Goal: Contribute content: Contribute content

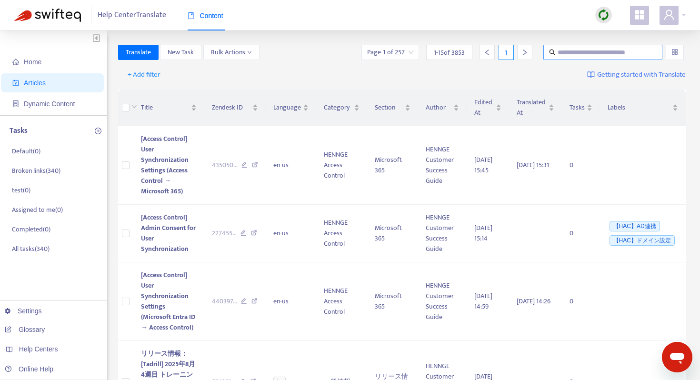
click at [599, 49] on input "text" at bounding box center [602, 52] width 91 height 10
paste input "**********"
type input "**********"
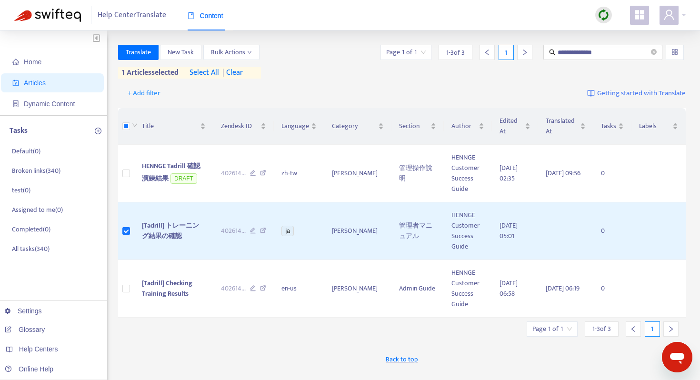
click at [204, 99] on div "+ Add filter Getting started with Translate" at bounding box center [402, 93] width 568 height 22
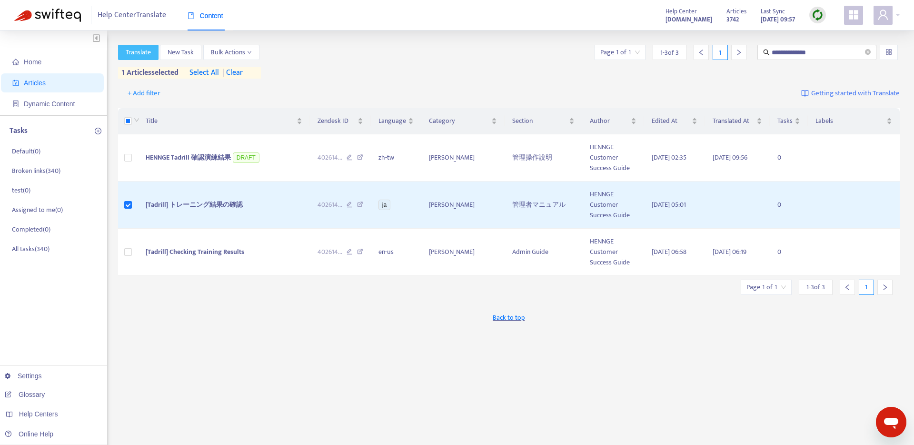
click at [131, 53] on span "Translate" at bounding box center [138, 52] width 25 height 10
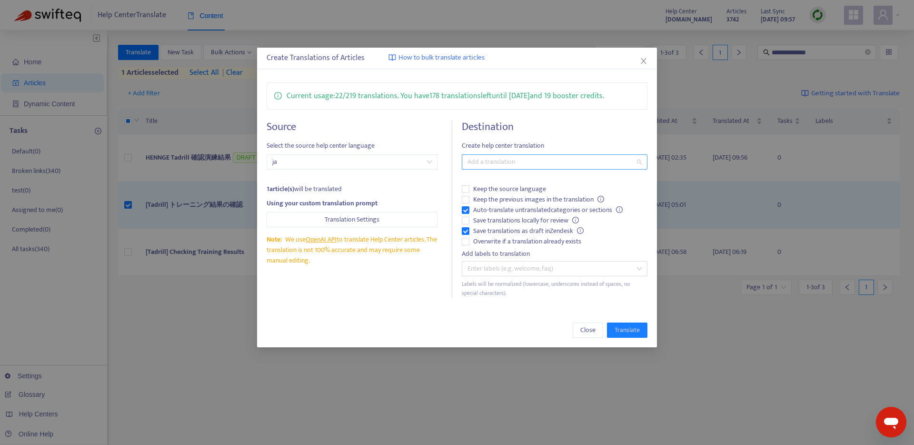
click at [492, 166] on div at bounding box center [549, 161] width 171 height 11
click at [490, 230] on div "English ([GEOGRAPHIC_DATA]) ( en-us )" at bounding box center [554, 226] width 170 height 10
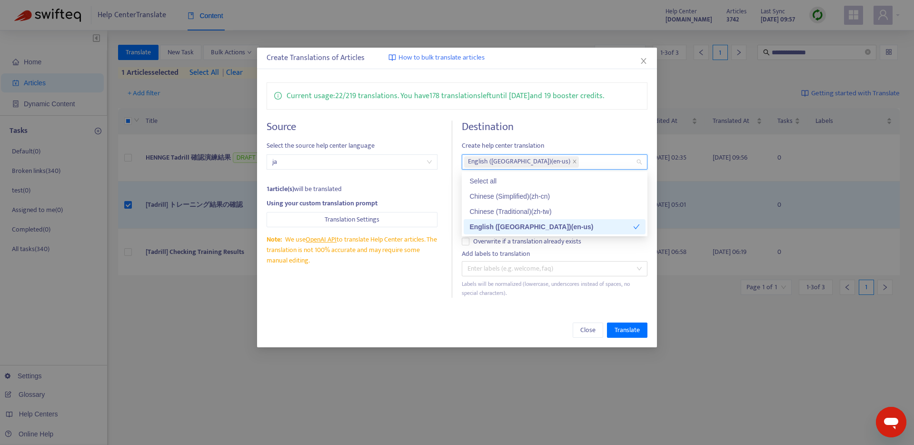
click at [376, 315] on div "Close Translate" at bounding box center [457, 330] width 400 height 34
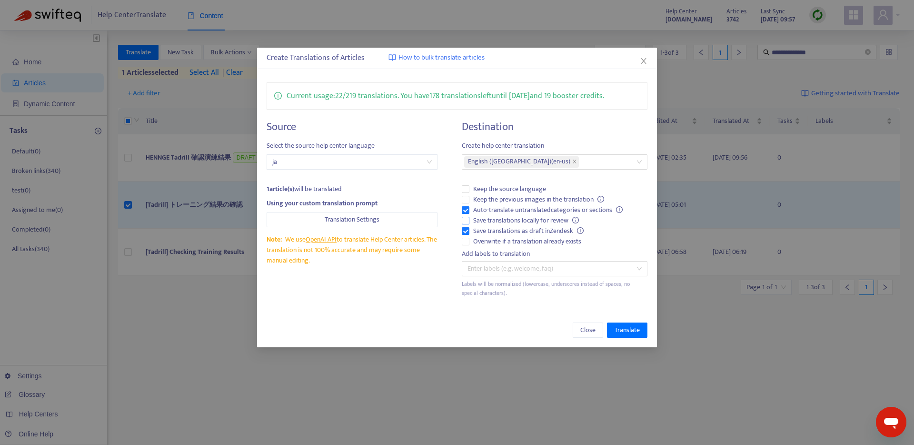
click at [490, 220] on span "Save translations locally for review" at bounding box center [525, 220] width 113 height 10
click at [488, 200] on span "Keep the previous images in the translation" at bounding box center [538, 199] width 138 height 10
click at [626, 328] on span "Translate" at bounding box center [626, 330] width 25 height 10
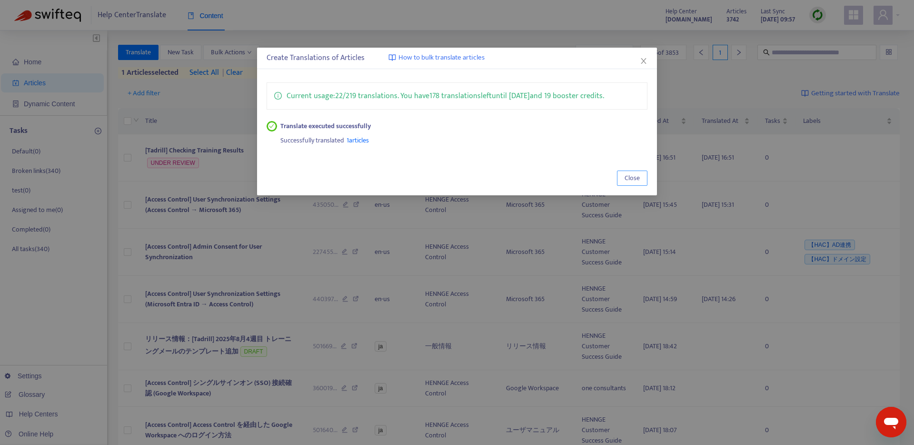
click at [636, 178] on span "Close" at bounding box center [631, 178] width 15 height 10
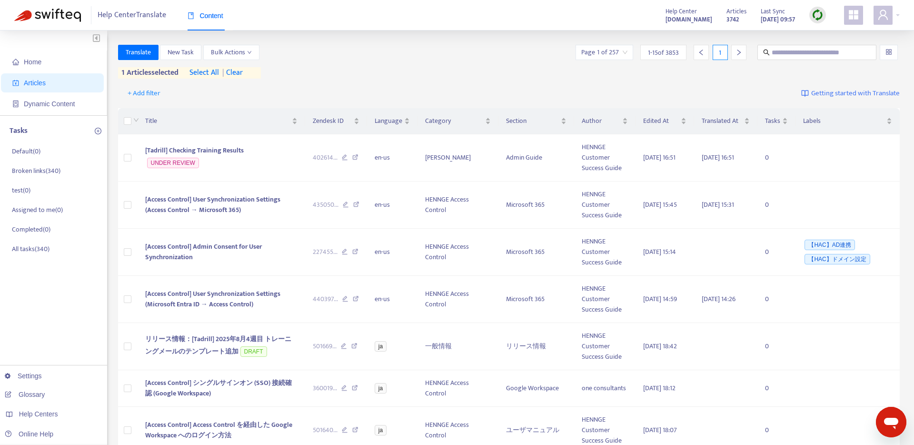
click at [699, 43] on div "Home Articles Dynamic Content Tasks Default ( 0 ) Broken links ( 340 ) test ( 0…" at bounding box center [457, 451] width 914 height 843
click at [699, 42] on div "Home Articles Dynamic Content Tasks Default ( 0 ) Broken links ( 340 ) test ( 0…" at bounding box center [457, 451] width 914 height 843
click at [699, 54] on span at bounding box center [816, 52] width 119 height 15
paste input "**********"
type input "**********"
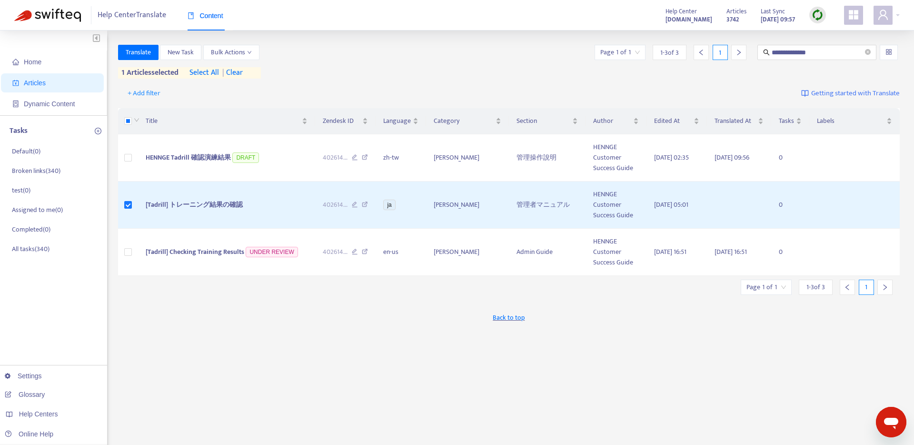
click at [699, 307] on div "Back to top" at bounding box center [509, 317] width 782 height 24
click at [226, 249] on span "[Tadrill] Checking Training Results" at bounding box center [195, 251] width 99 height 11
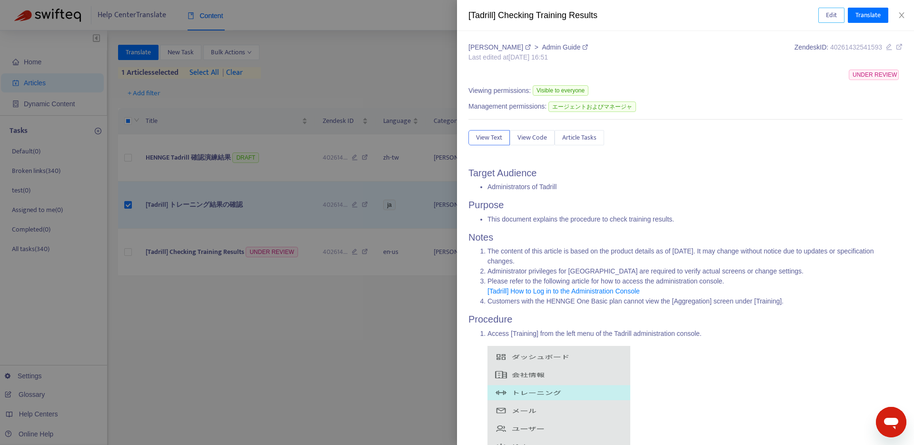
click at [699, 11] on span "Edit" at bounding box center [831, 15] width 11 height 10
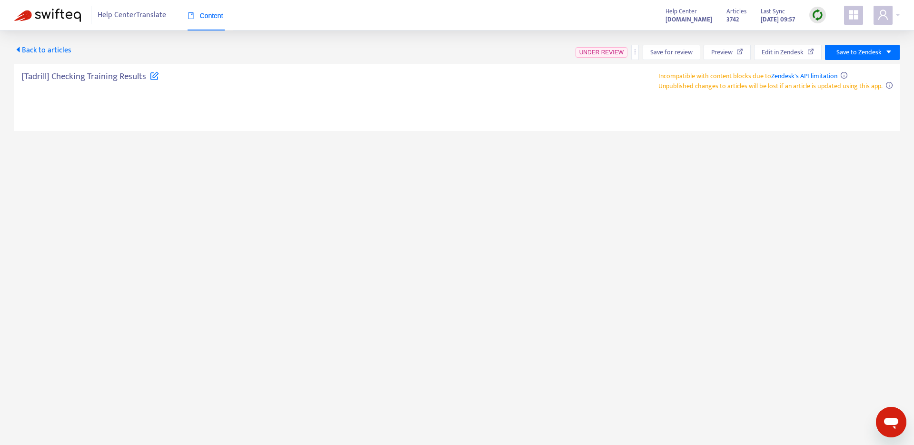
type textarea "**********"
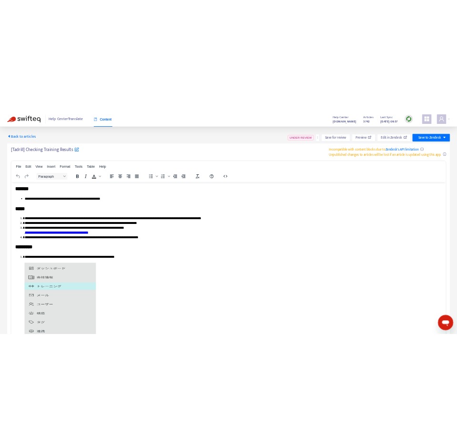
scroll to position [149, 0]
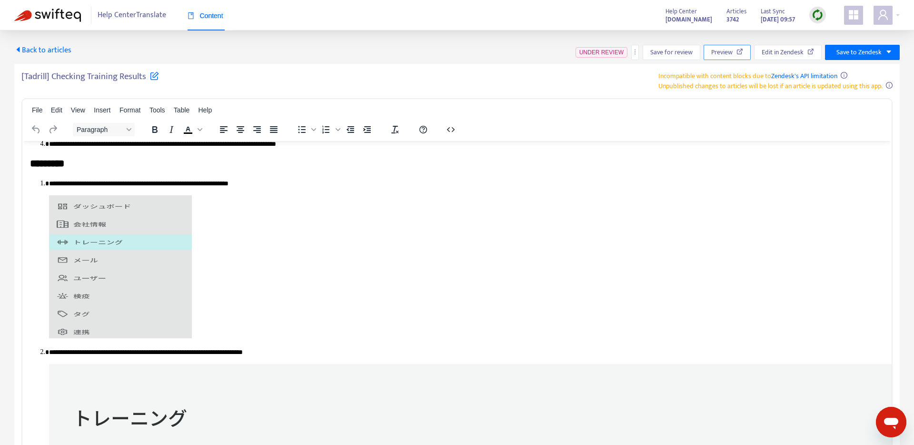
click at [699, 50] on span "Preview" at bounding box center [721, 52] width 21 height 10
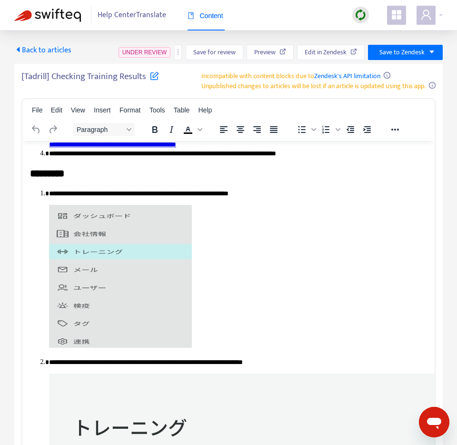
scroll to position [155, 0]
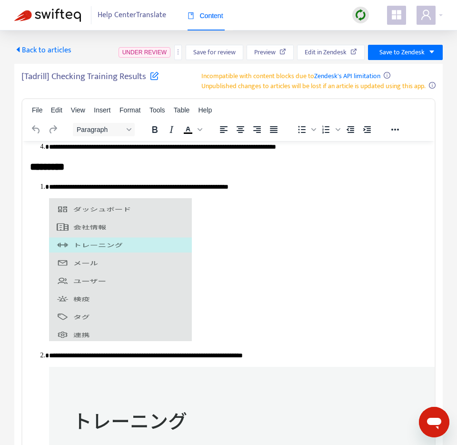
click at [171, 227] on img "Rich Text Area. Press ALT-0 for help." at bounding box center [120, 269] width 143 height 143
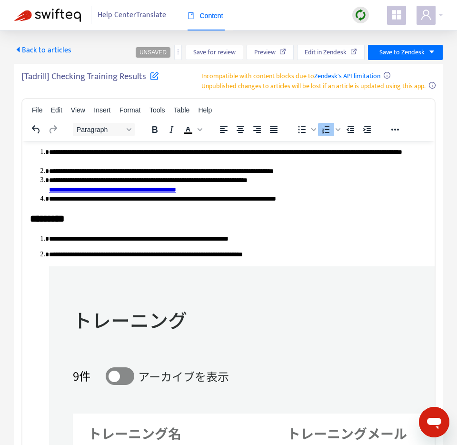
scroll to position [134, 0]
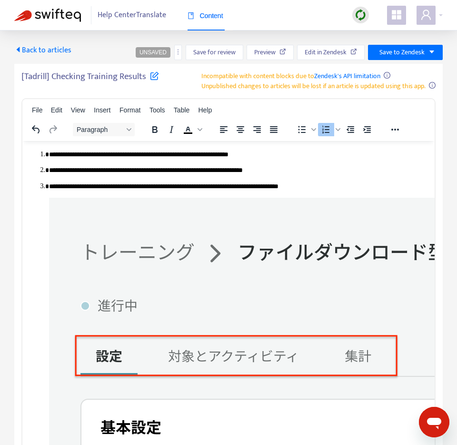
scroll to position [183, 0]
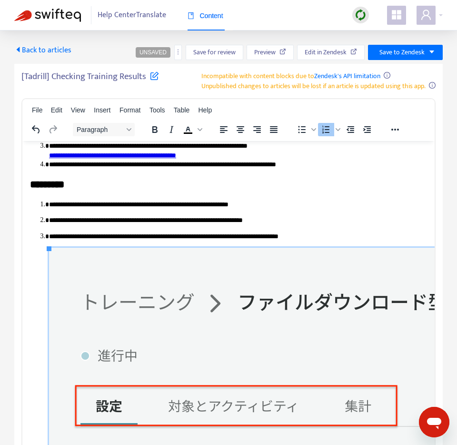
scroll to position [125, 0]
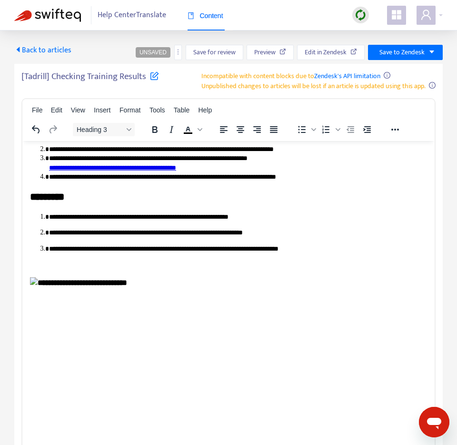
click at [38, 284] on img "Rich Text Area. Press ALT-0 for help." at bounding box center [34, 281] width 8 height 8
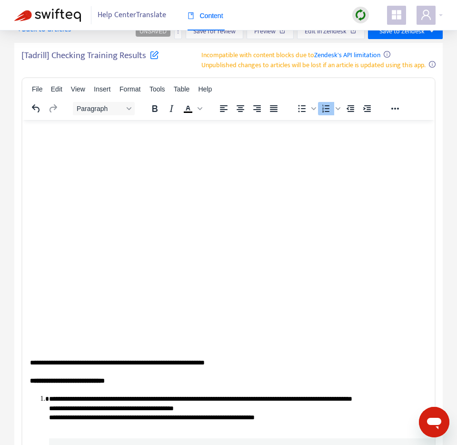
scroll to position [444, 0]
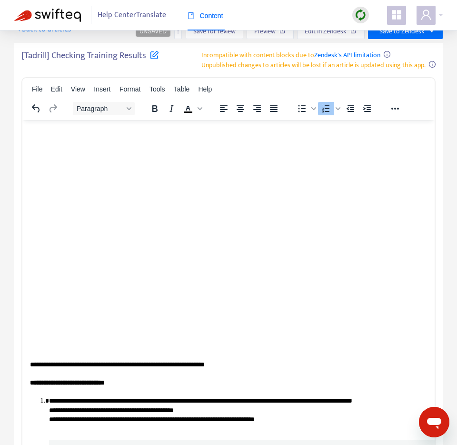
drag, startPoint x: 153, startPoint y: 351, endPoint x: 46, endPoint y: 351, distance: 107.6
click at [46, 351] on ol "**********" at bounding box center [228, 112] width 397 height 480
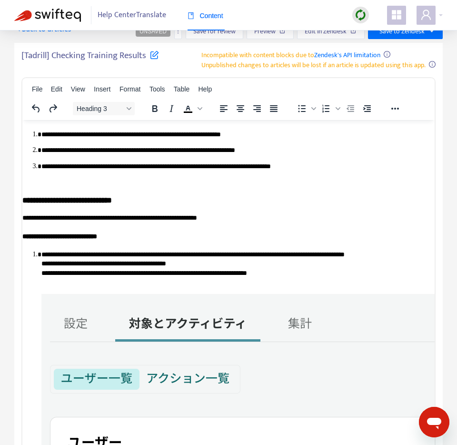
scroll to position [186, 8]
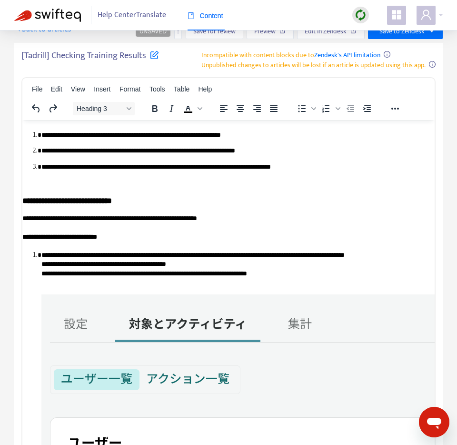
click at [164, 177] on li "**********" at bounding box center [230, 174] width 378 height 25
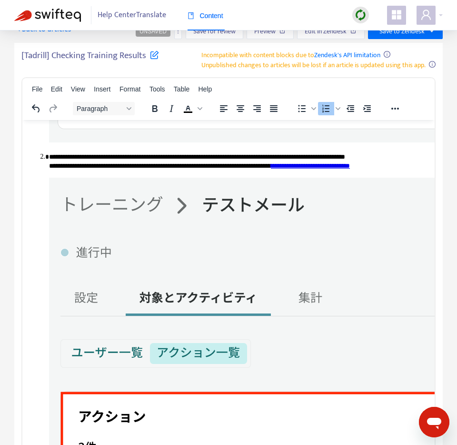
scroll to position [656, 1]
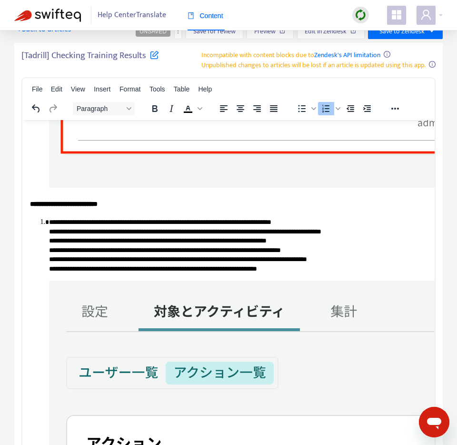
scroll to position [1373, 0]
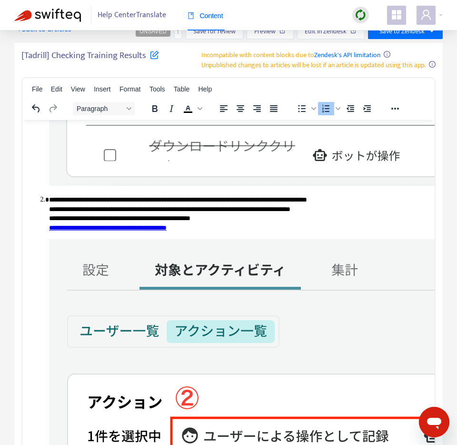
scroll to position [2047, 0]
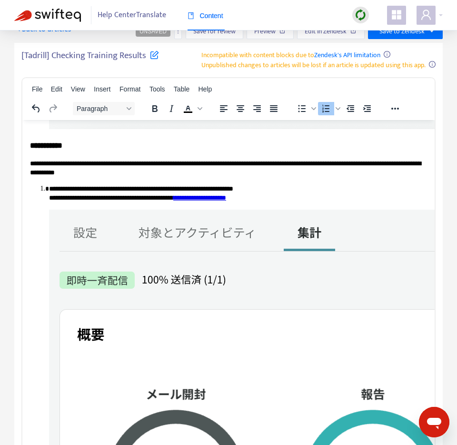
scroll to position [2806, 0]
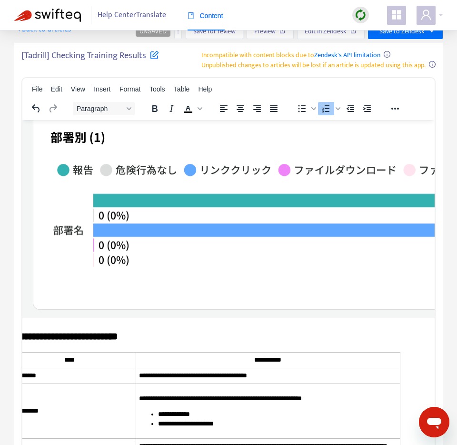
scroll to position [3493, 27]
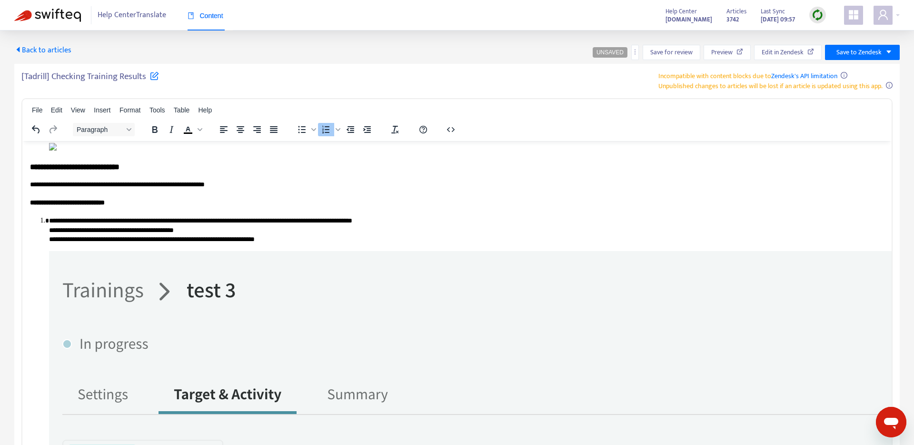
scroll to position [0, 0]
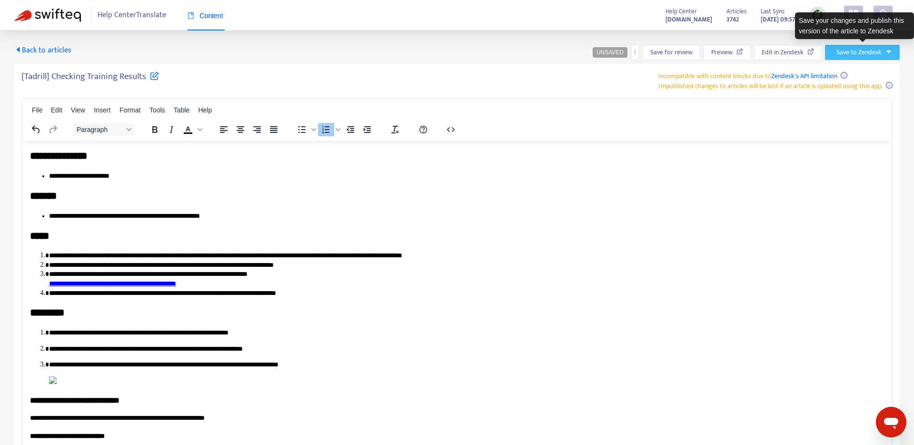
click at [699, 49] on span "Save to Zendesk" at bounding box center [858, 52] width 45 height 10
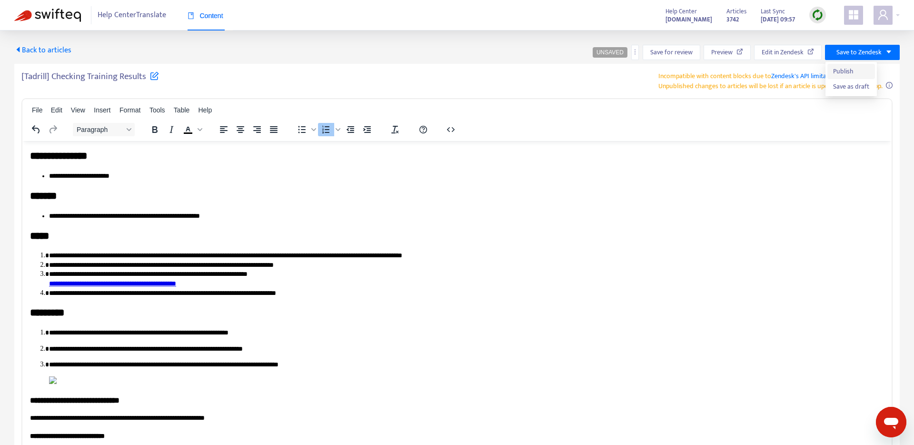
click at [699, 75] on span "Publish" at bounding box center [851, 71] width 36 height 10
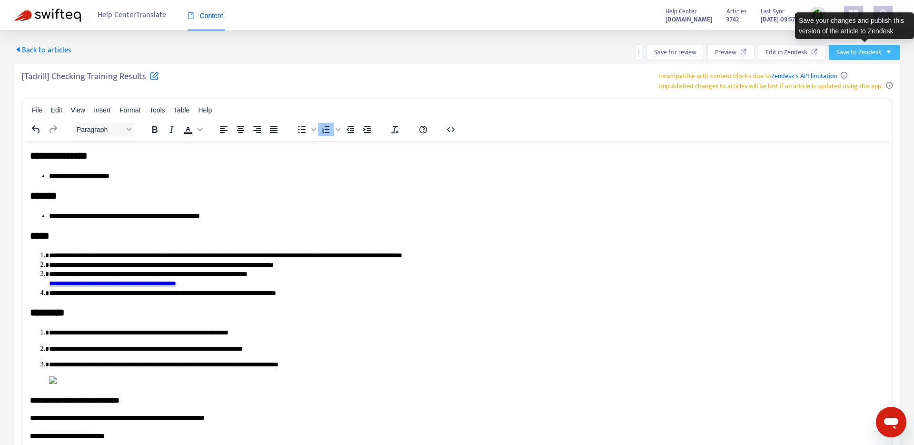
click at [699, 58] on span "Save to Zendesk" at bounding box center [858, 52] width 45 height 10
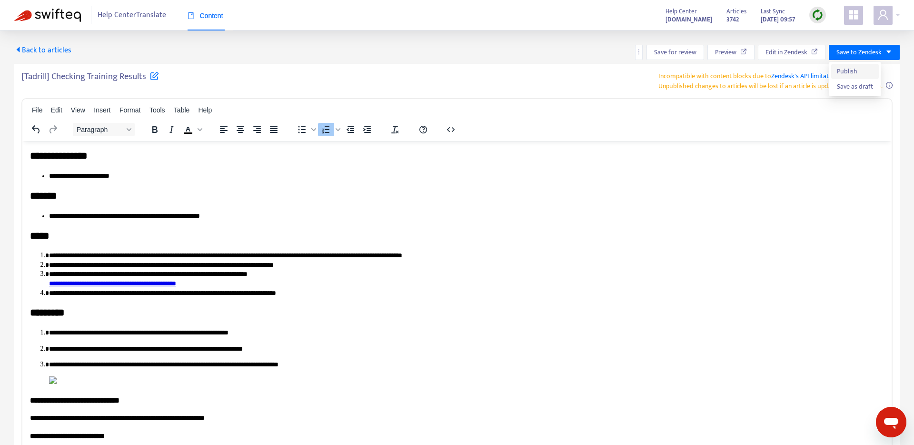
click at [699, 67] on span "Publish" at bounding box center [855, 71] width 36 height 10
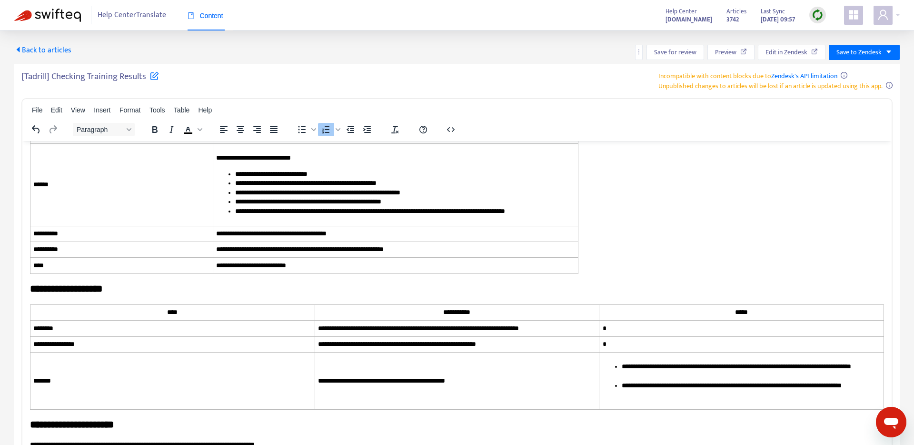
scroll to position [4332, 0]
click at [699, 53] on icon "button" at bounding box center [743, 51] width 7 height 7
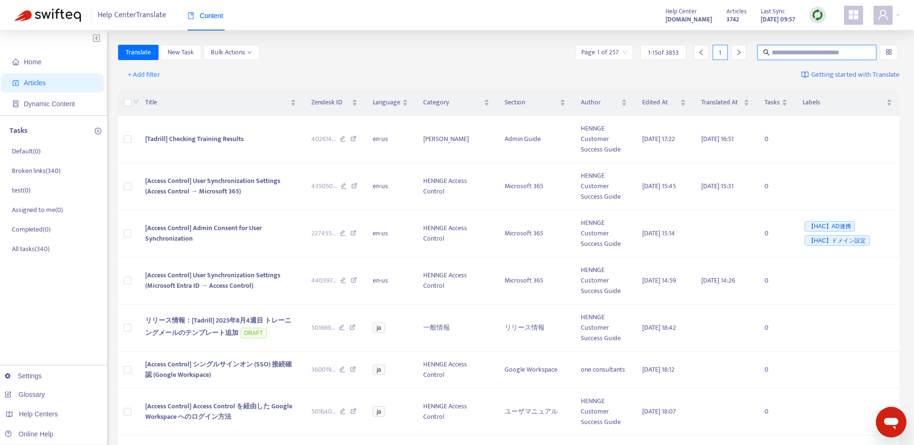
click at [787, 51] on input "text" at bounding box center [816, 52] width 91 height 10
paste input "**********"
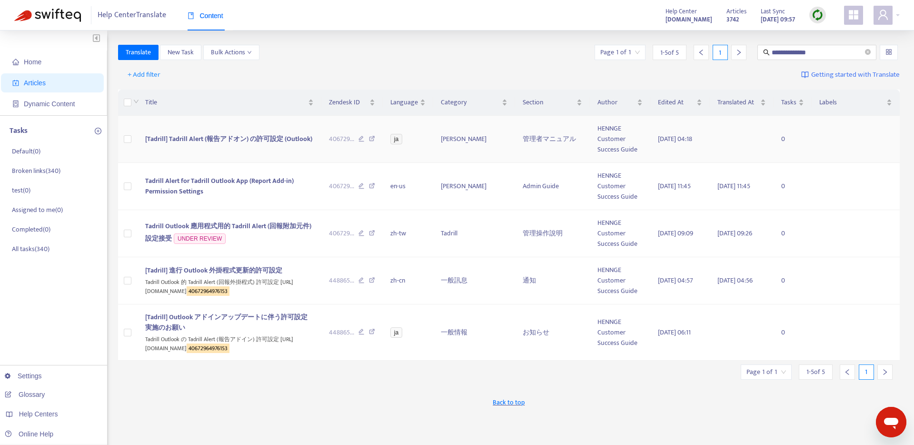
click at [249, 148] on td "[Tadrill] Tadrill Alert (報告アドオン) の許可設定 (Outlook)" at bounding box center [230, 139] width 184 height 47
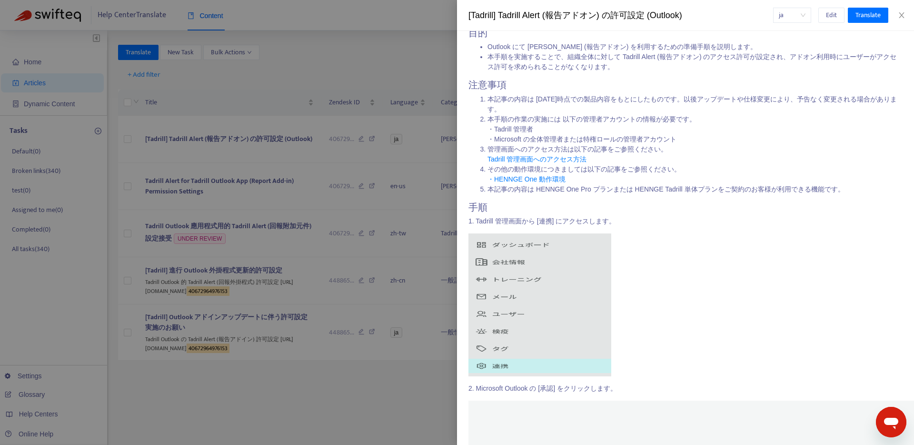
scroll to position [109, 0]
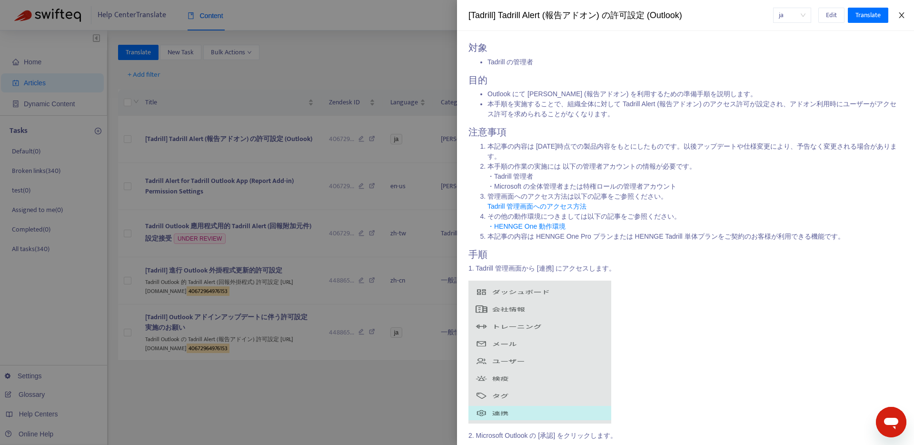
click at [901, 14] on icon "close" at bounding box center [902, 15] width 8 height 8
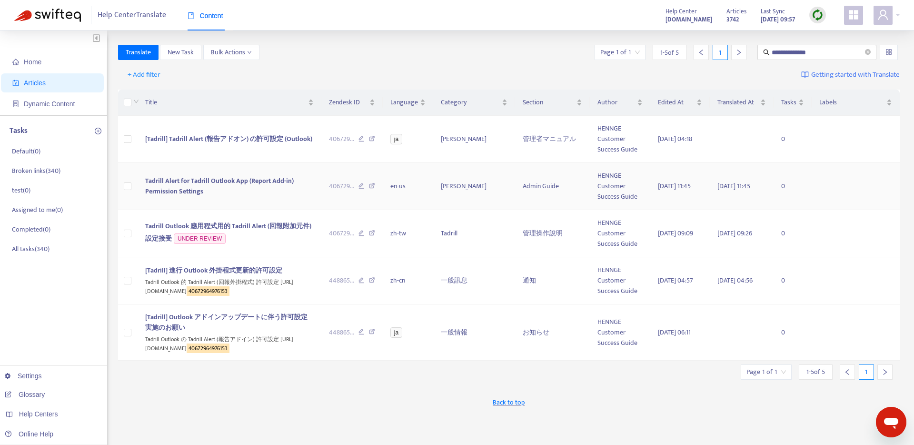
click at [233, 188] on td "Tadrill Alert for Tadrill Outlook App (Report Add-in) Permission Settings" at bounding box center [230, 186] width 184 height 47
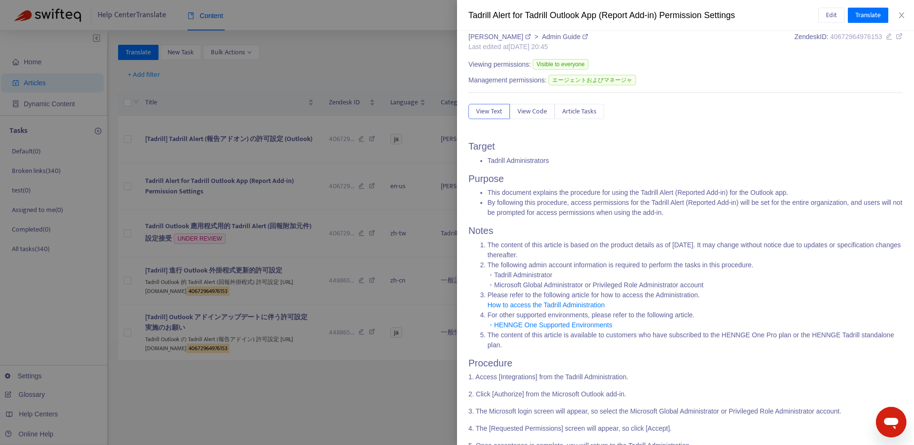
scroll to position [0, 0]
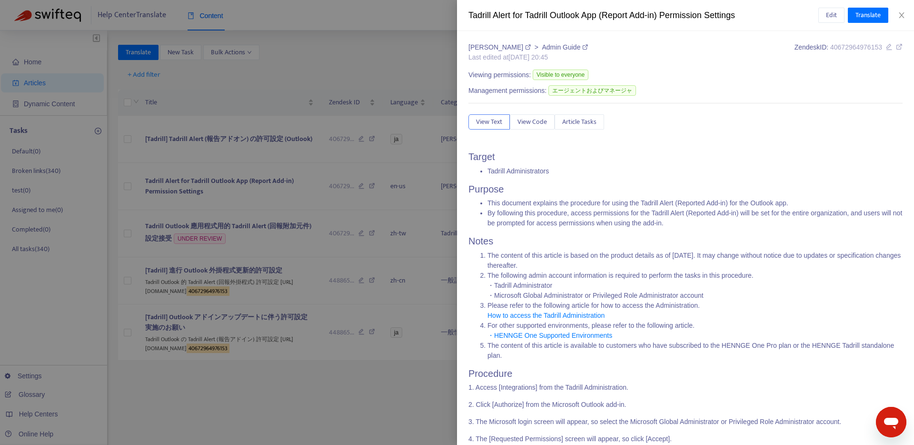
click at [902, 10] on div "Edit Translate" at bounding box center [860, 15] width 85 height 15
click at [902, 17] on icon "close" at bounding box center [901, 15] width 5 height 6
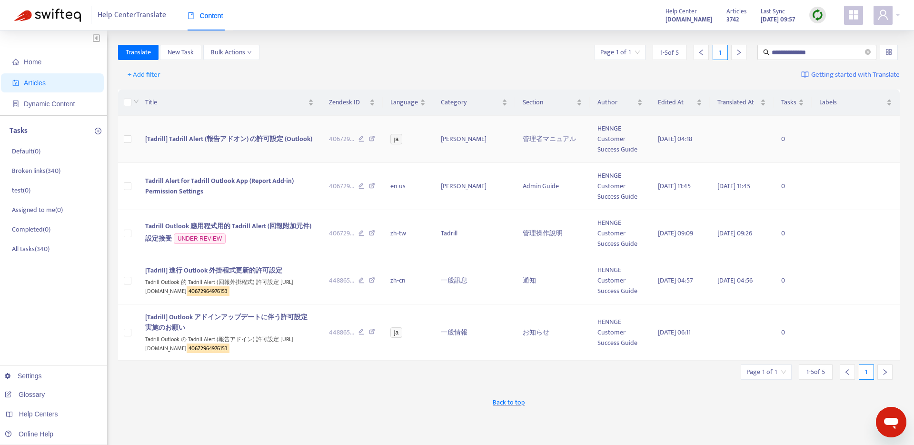
click at [228, 139] on span "[Tadrill] Tadrill Alert (報告アドオン) の許可設定 (Outlook)" at bounding box center [228, 138] width 167 height 11
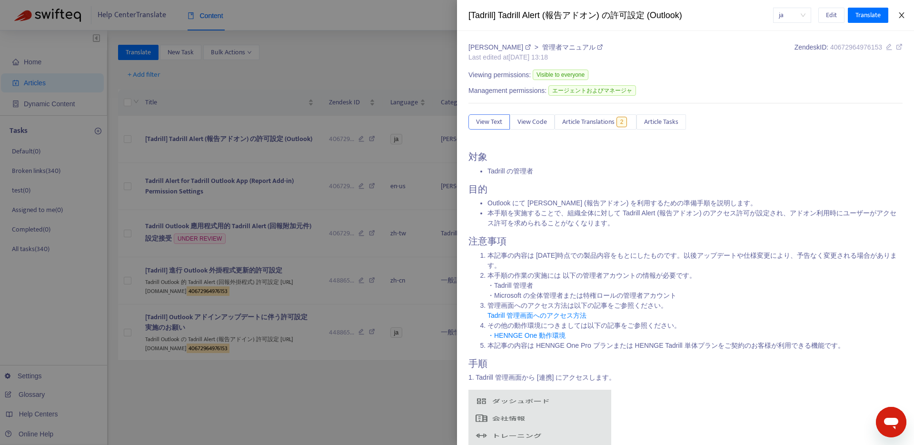
click at [901, 14] on icon "close" at bounding box center [901, 15] width 5 height 6
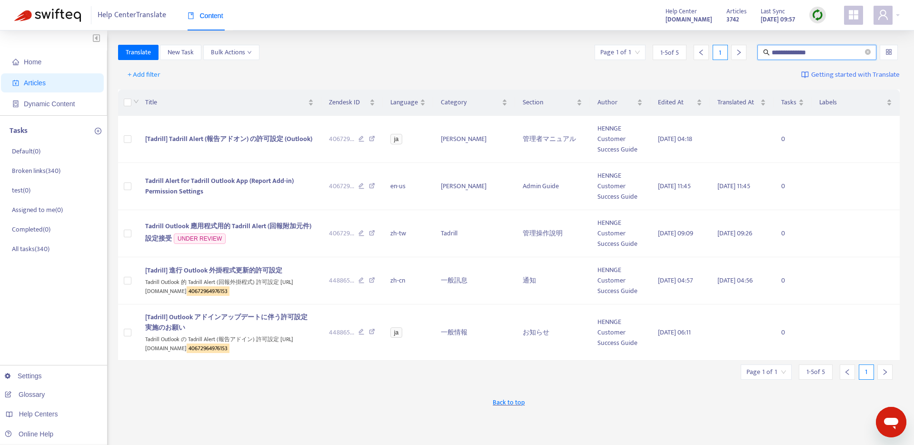
drag, startPoint x: 837, startPoint y: 51, endPoint x: 632, endPoint y: 24, distance: 206.4
click at [632, 24] on section "**********" at bounding box center [457, 301] width 914 height 602
paste input "text"
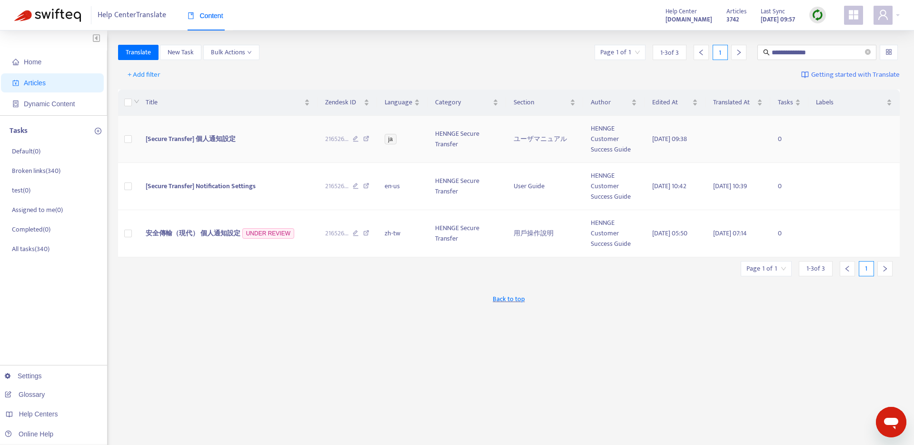
click at [205, 136] on span "[Secure Transfer] 個人通知設定" at bounding box center [191, 138] width 90 height 11
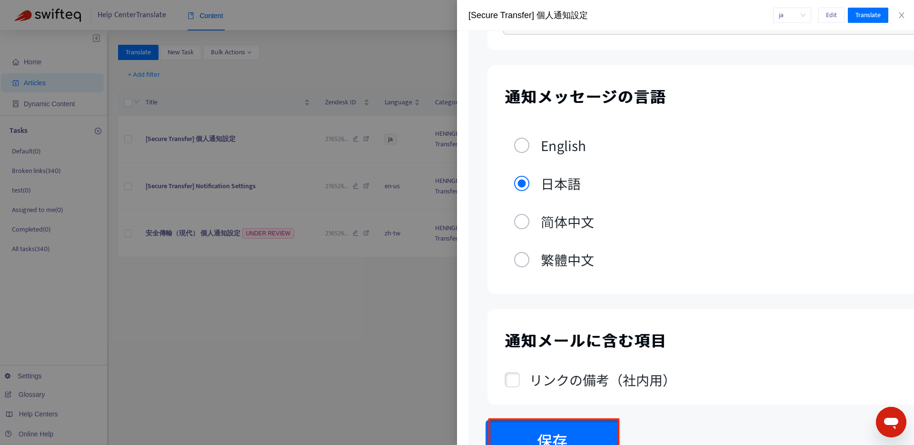
scroll to position [1020, 0]
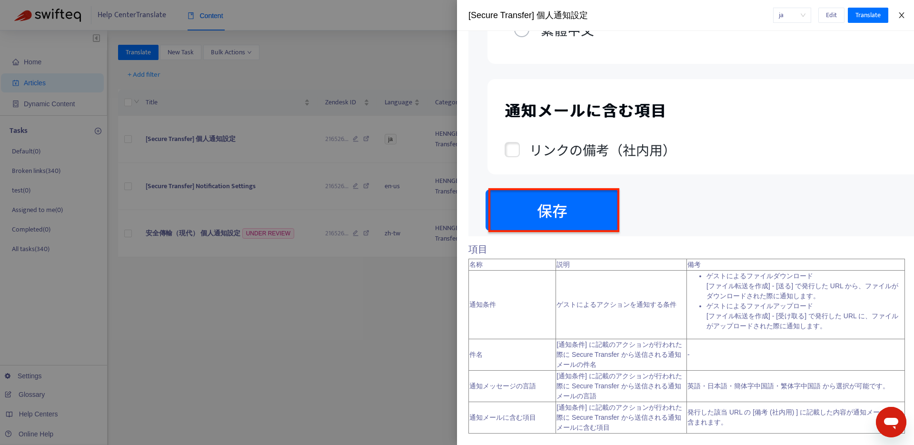
click at [902, 13] on icon "close" at bounding box center [902, 15] width 8 height 8
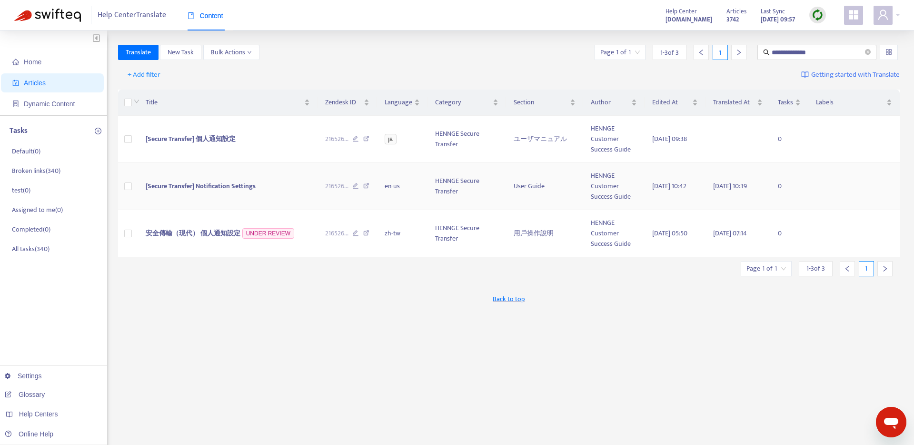
click at [235, 185] on span "[Secure Transfer] Notification Settings" at bounding box center [201, 185] width 110 height 11
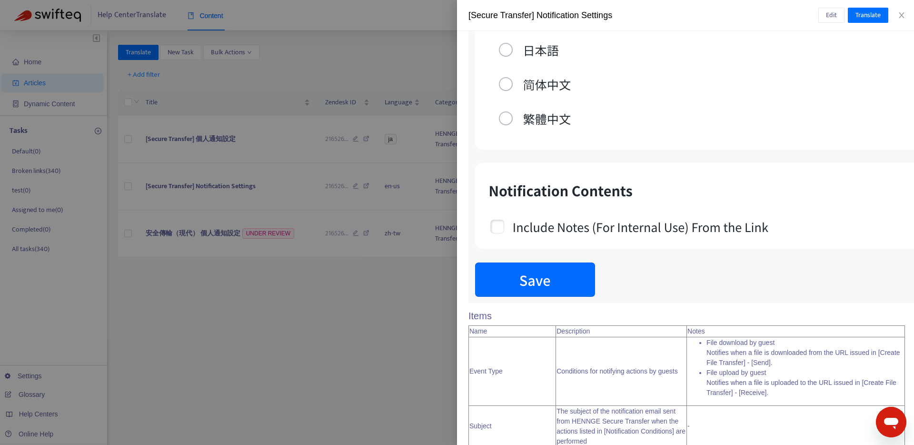
scroll to position [818, 0]
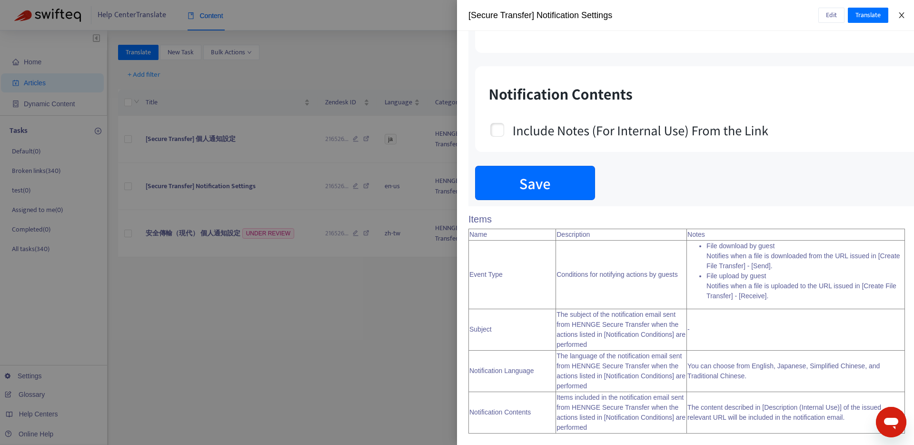
click at [902, 13] on icon "close" at bounding box center [901, 15] width 5 height 6
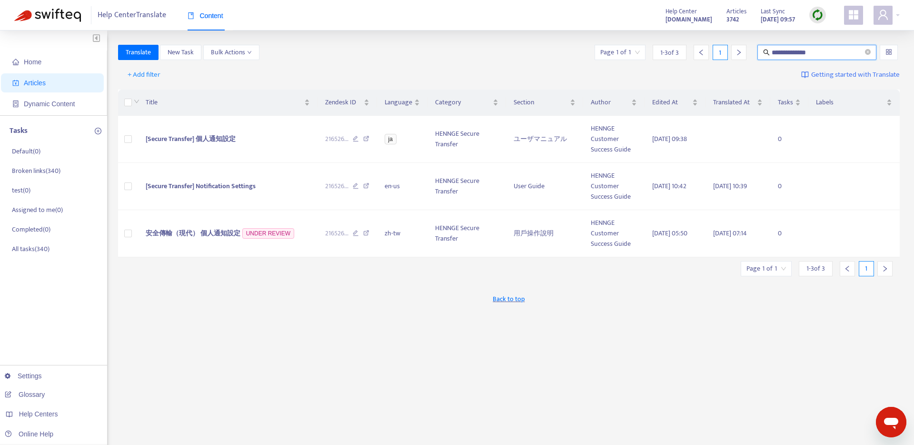
drag, startPoint x: 835, startPoint y: 55, endPoint x: 742, endPoint y: 48, distance: 94.0
click at [742, 48] on div "**********" at bounding box center [746, 52] width 307 height 15
paste input "text"
drag, startPoint x: 839, startPoint y: 52, endPoint x: 642, endPoint y: 18, distance: 200.5
click at [642, 20] on section "**********" at bounding box center [457, 301] width 914 height 602
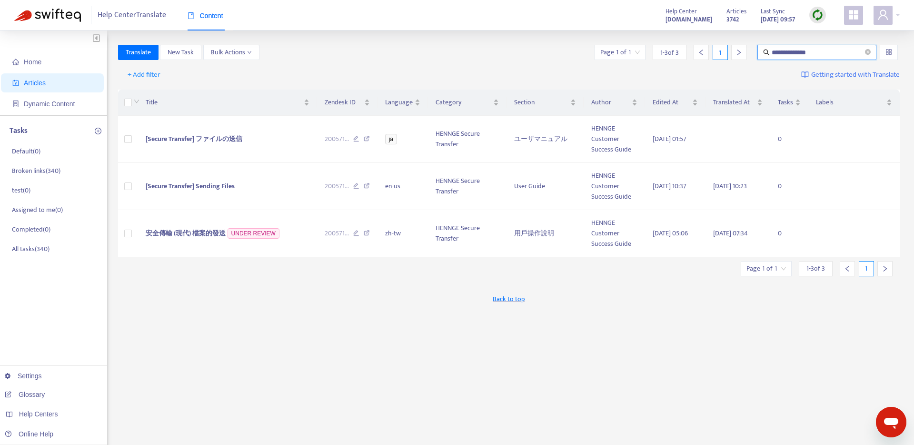
paste input "text"
type input "**********"
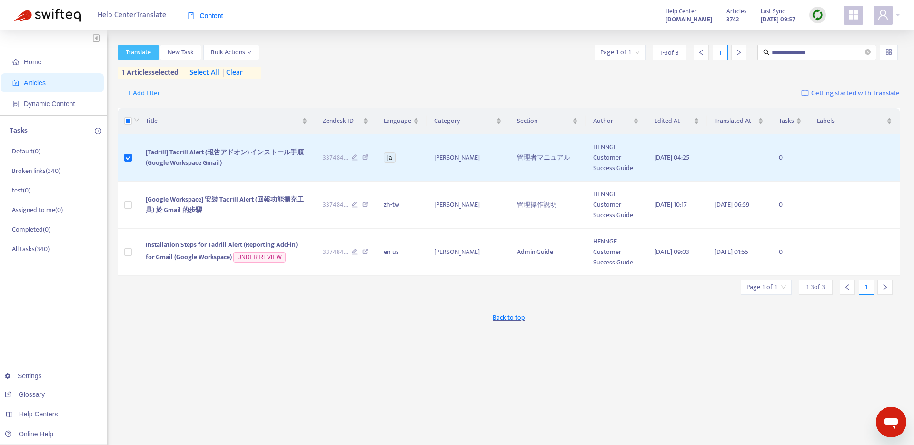
click at [133, 54] on span "Translate" at bounding box center [138, 52] width 25 height 10
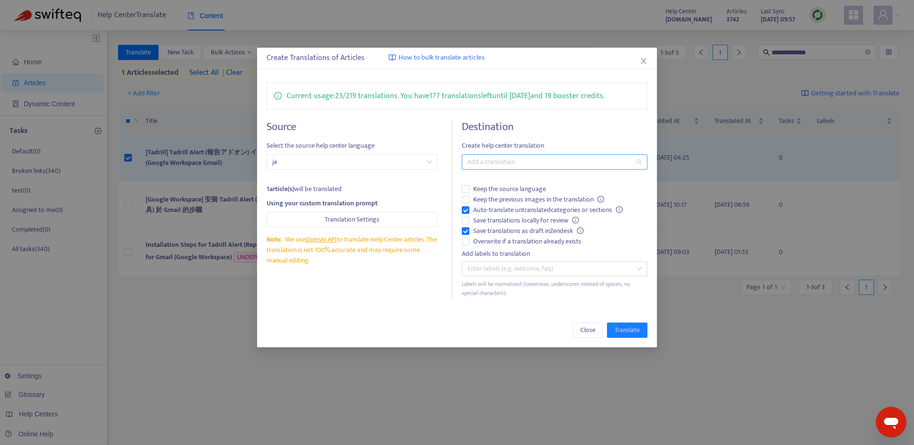
click at [493, 157] on div at bounding box center [549, 161] width 171 height 11
click at [524, 227] on div "English ([GEOGRAPHIC_DATA]) ( en-us )" at bounding box center [554, 226] width 170 height 10
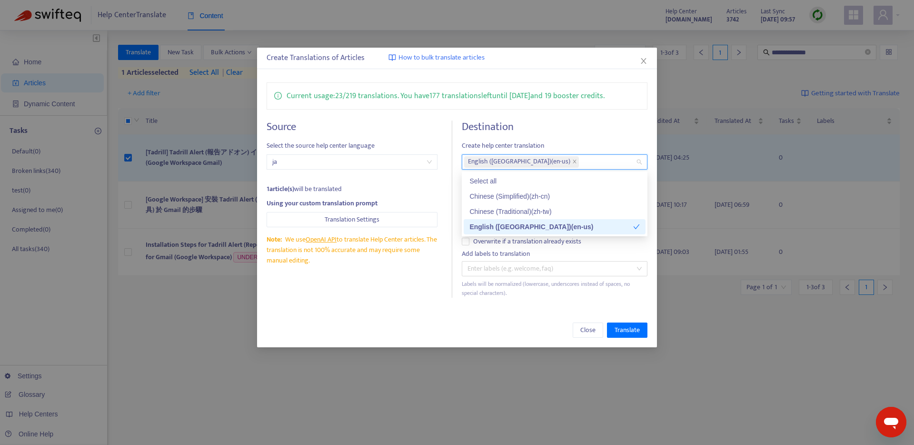
click at [389, 350] on div "Create Translations of Articles How to bulk translate articles Current usage: 2…" at bounding box center [457, 222] width 914 height 445
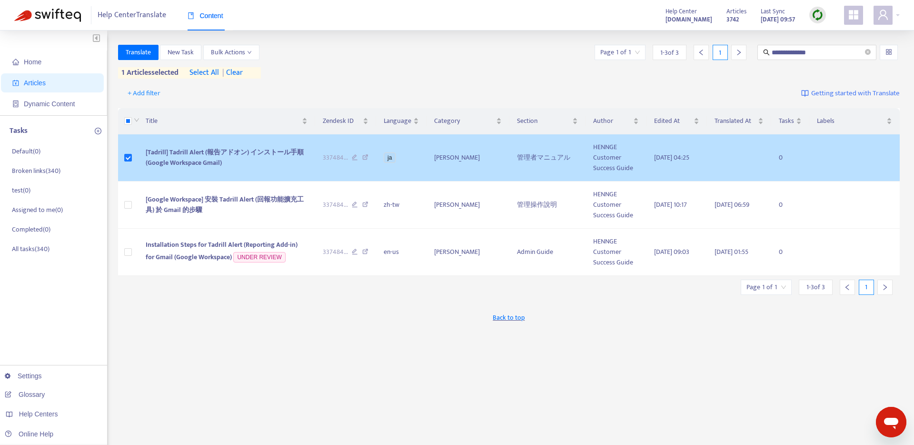
click at [237, 153] on span "[Tadrill] Tadrill Alert (報告アドオン) インストール手順 (Google Workspace Gmail)" at bounding box center [225, 157] width 158 height 21
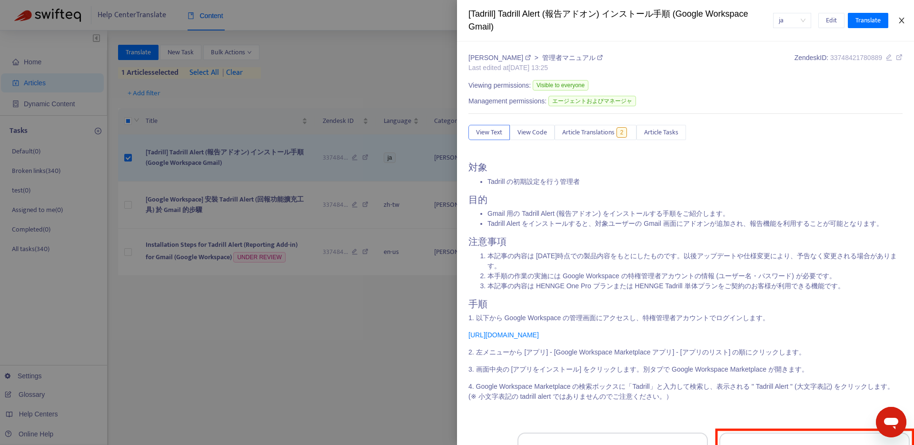
click at [903, 22] on icon "close" at bounding box center [902, 21] width 8 height 8
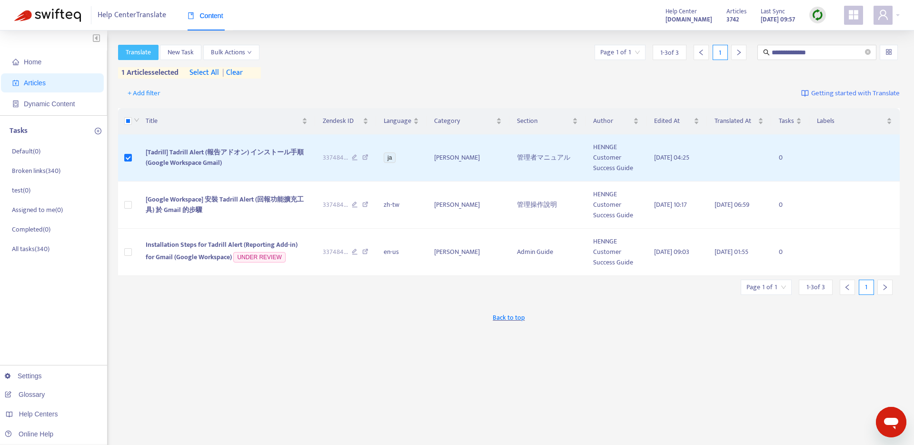
click at [134, 50] on span "Translate" at bounding box center [138, 52] width 25 height 10
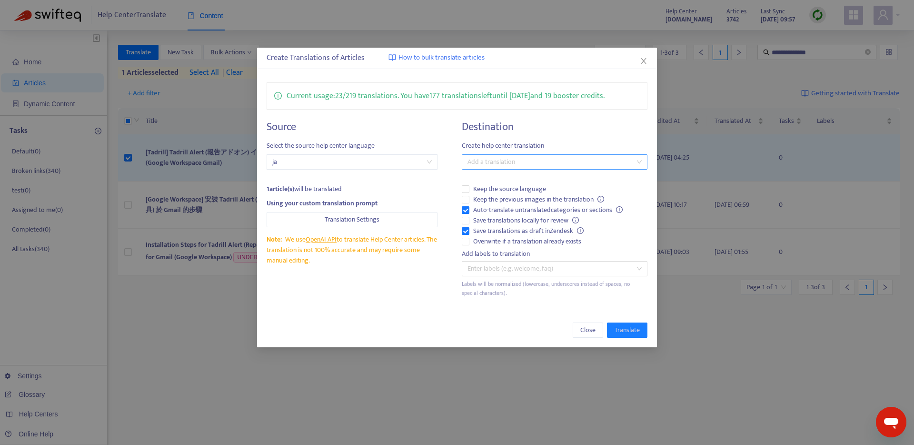
click at [480, 160] on div at bounding box center [549, 161] width 171 height 11
click at [511, 225] on div "English ([GEOGRAPHIC_DATA]) ( en-us )" at bounding box center [554, 226] width 170 height 10
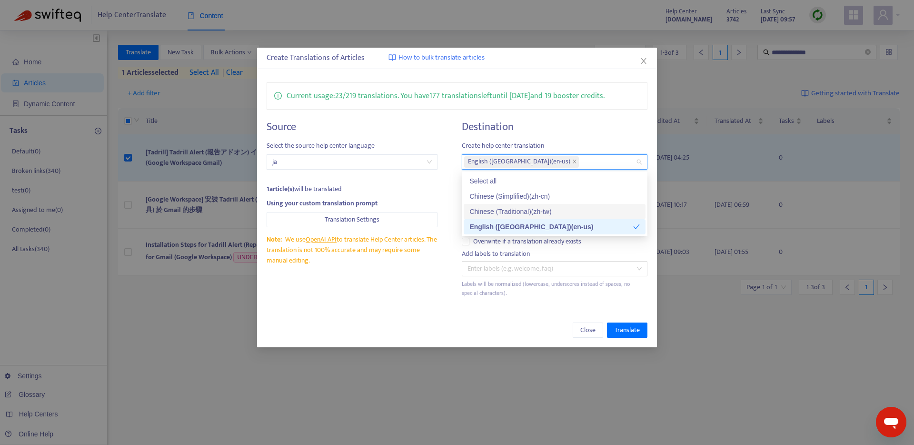
click at [402, 296] on div "Source Select the source help center language ja 1 article(s) will be translate…" at bounding box center [360, 208] width 186 height 177
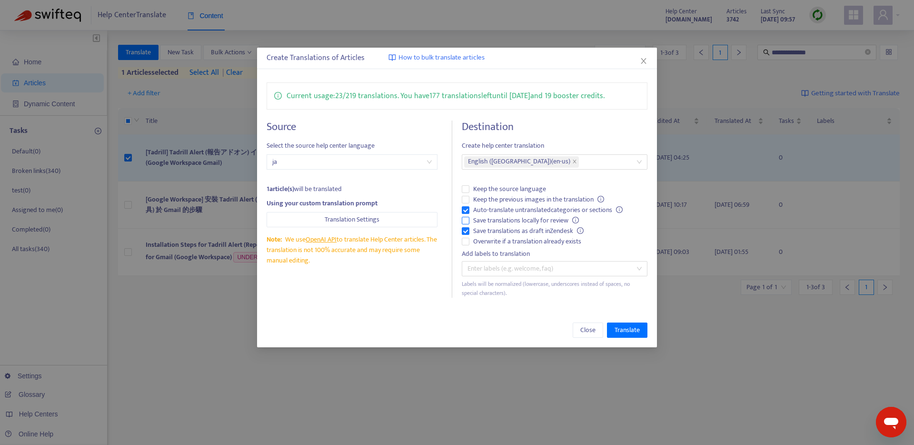
click at [513, 218] on span "Save translations locally for review" at bounding box center [525, 220] width 113 height 10
click at [508, 201] on span "Keep the previous images in the translation" at bounding box center [538, 199] width 138 height 10
click at [626, 332] on span "Translate" at bounding box center [626, 330] width 25 height 10
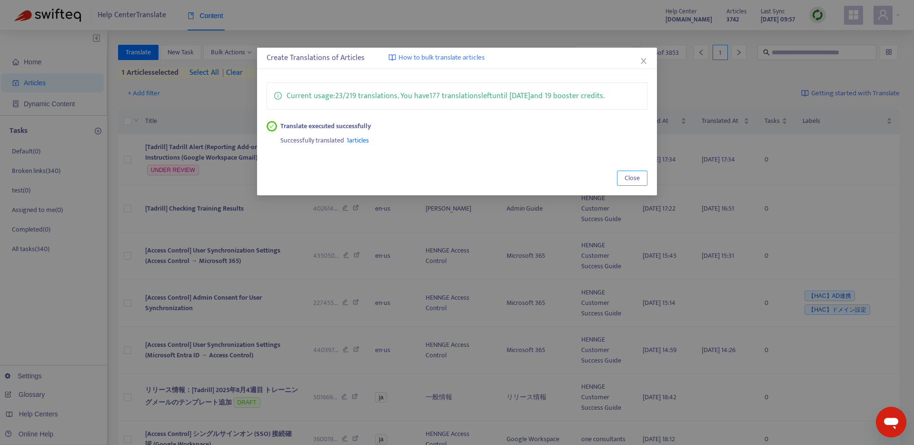
click at [628, 177] on span "Close" at bounding box center [631, 178] width 15 height 10
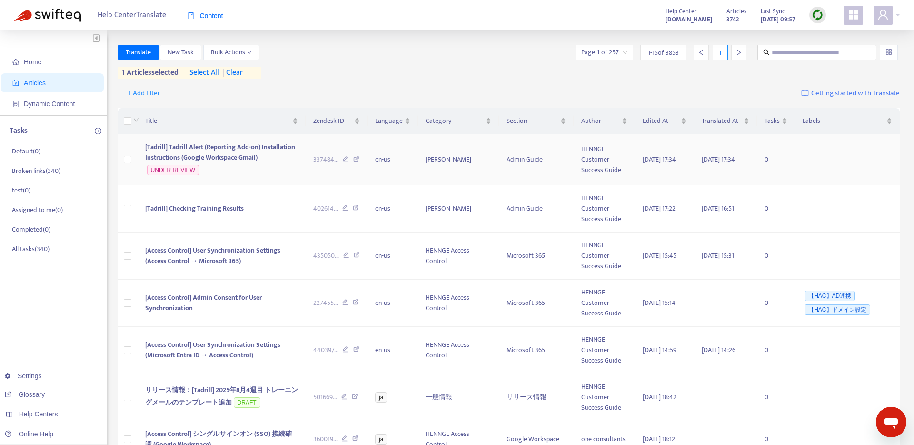
click at [178, 155] on span "[Tadrill] Tadrill Alert (Reporting Add-on) Installation Instructions (Google Wo…" at bounding box center [220, 151] width 150 height 21
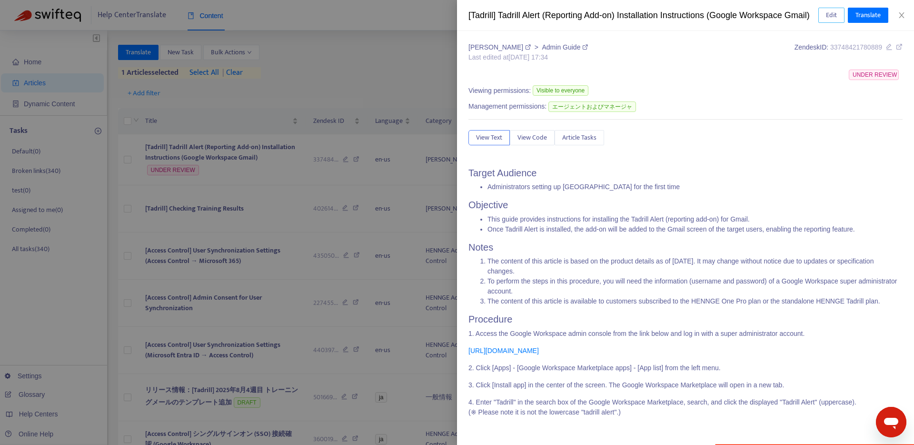
click at [834, 20] on span "Edit" at bounding box center [831, 15] width 11 height 10
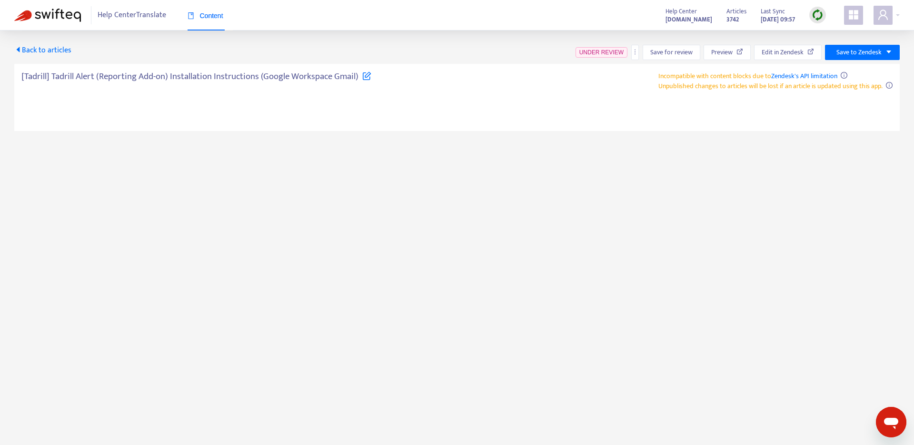
type textarea "**********"
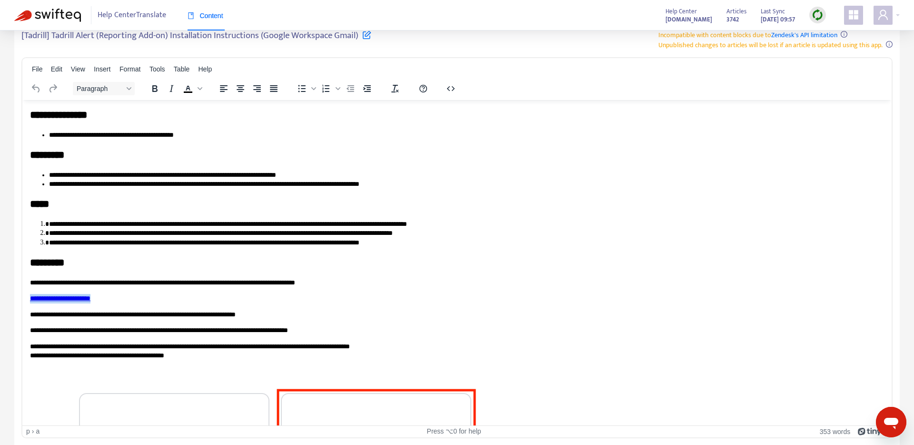
drag, startPoint x: 114, startPoint y: 298, endPoint x: 27, endPoint y: 297, distance: 87.6
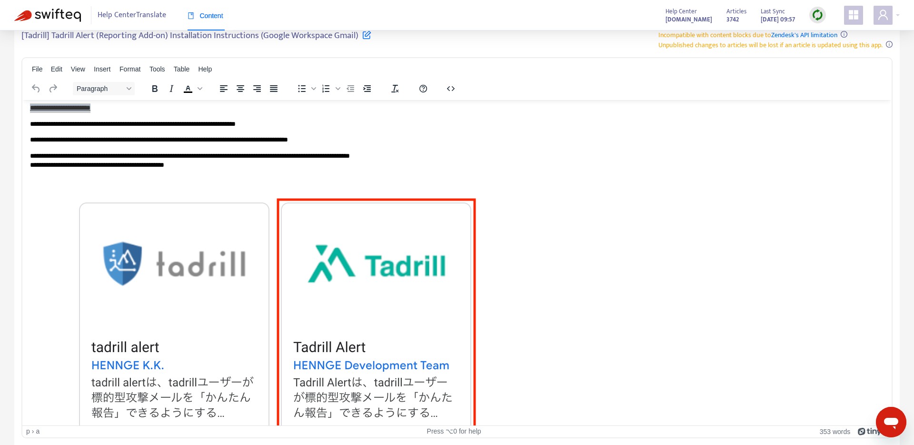
scroll to position [131, 0]
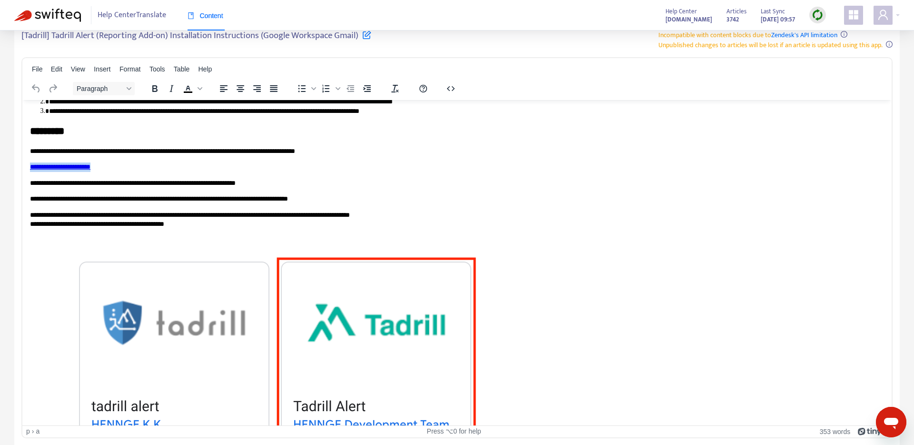
click at [467, 334] on img "Rich Text Area. Press ALT-0 for help." at bounding box center [275, 400] width 491 height 327
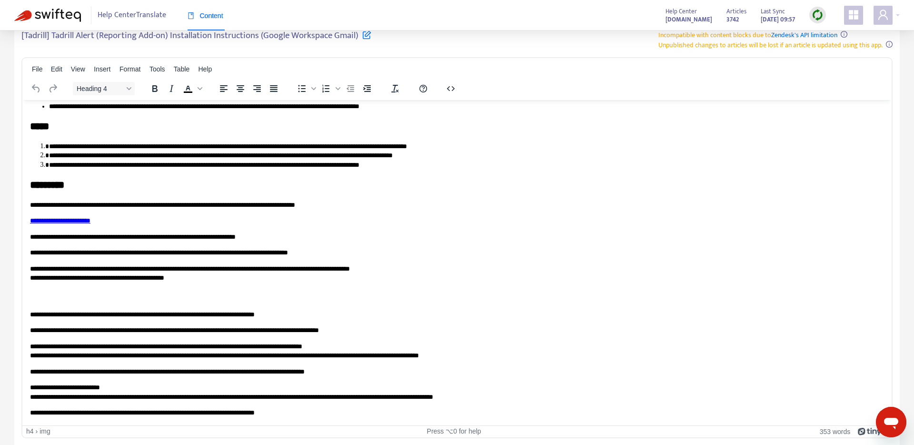
scroll to position [78, 0]
drag, startPoint x: 103, startPoint y: 294, endPoint x: 24, endPoint y: 292, distance: 79.0
click at [24, 292] on html "**********" at bounding box center [456, 223] width 869 height 403
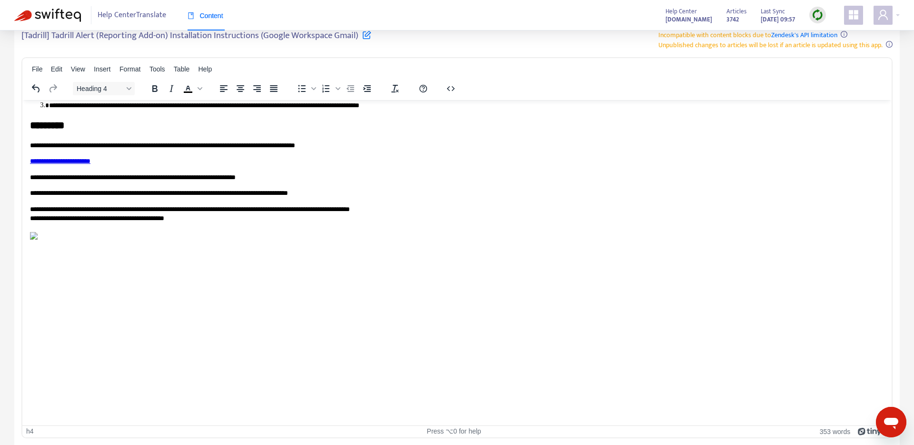
scroll to position [80, 0]
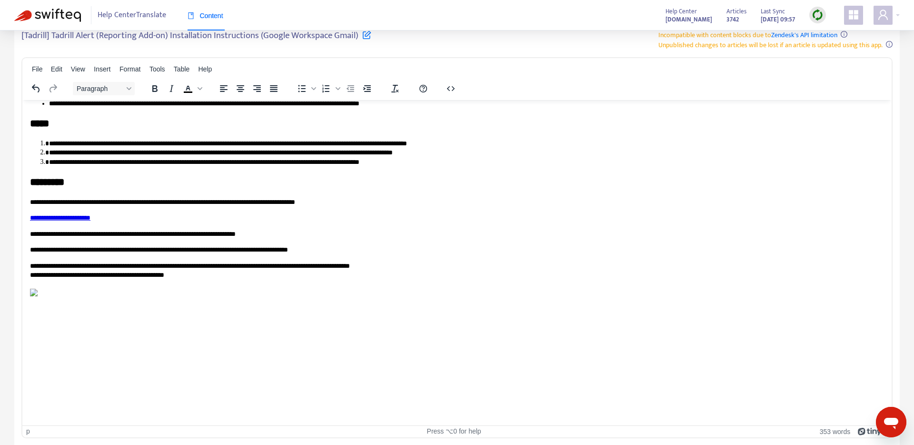
click at [236, 278] on p "**********" at bounding box center [457, 270] width 854 height 19
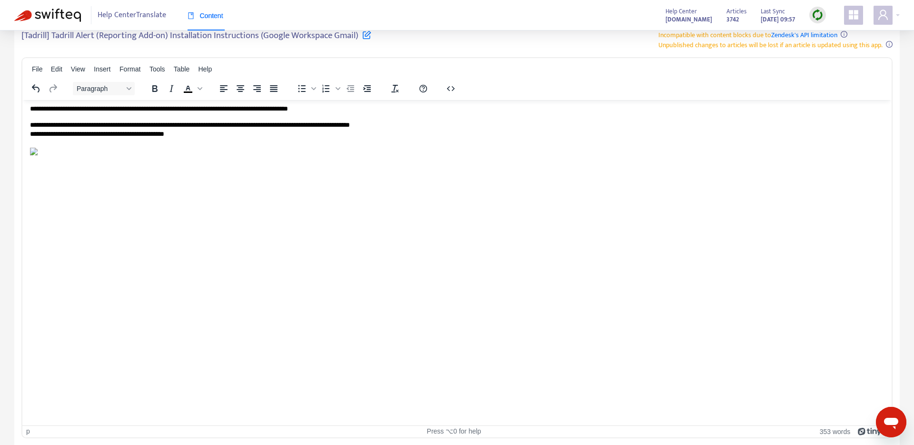
scroll to position [221, 0]
click at [38, 155] on img "Rich Text Area. Press ALT-0 for help." at bounding box center [34, 152] width 8 height 8
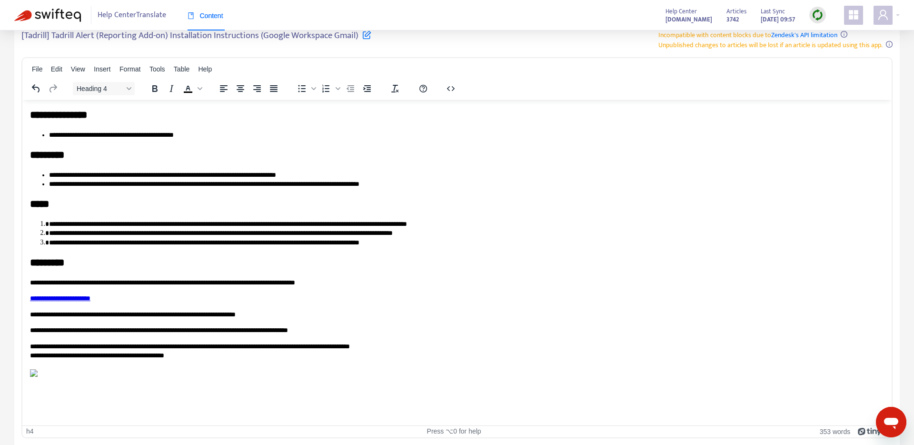
scroll to position [0, 0]
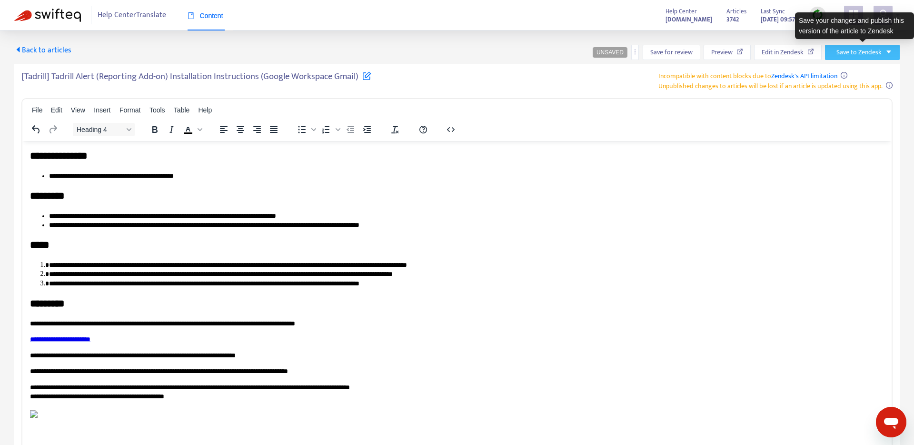
click at [854, 55] on span "Save to Zendesk" at bounding box center [858, 52] width 45 height 10
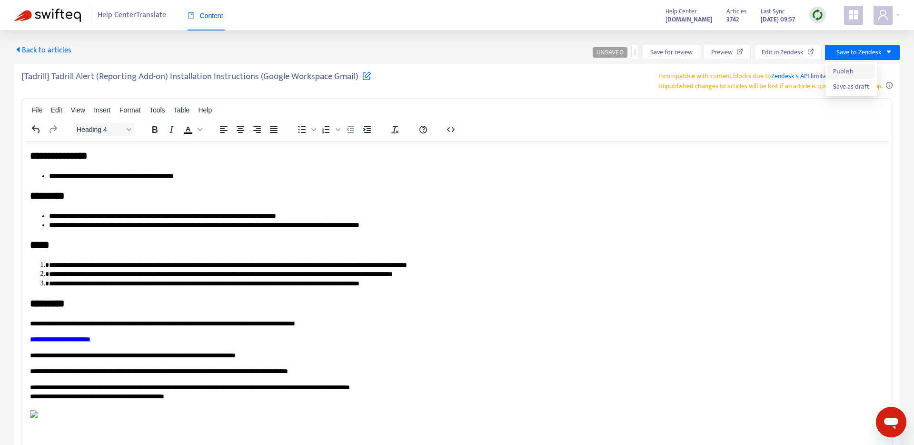
click at [846, 64] on li "Publish" at bounding box center [851, 71] width 48 height 15
click at [720, 49] on span "Preview" at bounding box center [725, 52] width 21 height 10
click at [880, 55] on span "Save to Zendesk" at bounding box center [858, 52] width 45 height 10
click at [858, 70] on span "Publish" at bounding box center [855, 71] width 36 height 10
click at [21, 20] on img at bounding box center [47, 15] width 67 height 13
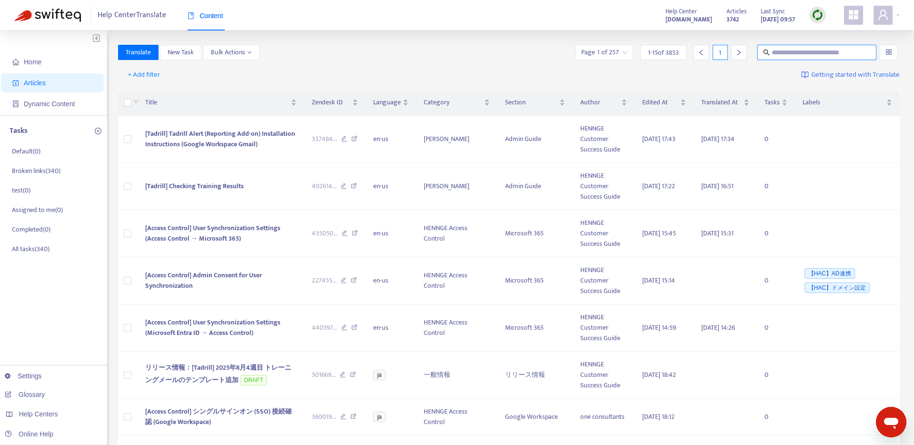
click at [818, 57] on input "text" at bounding box center [816, 52] width 91 height 10
paste input "**********"
type input "**********"
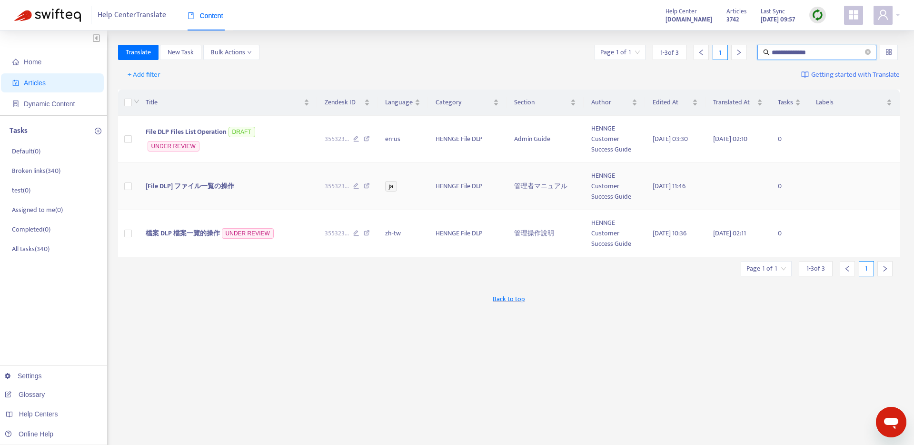
click at [123, 190] on td at bounding box center [128, 186] width 20 height 47
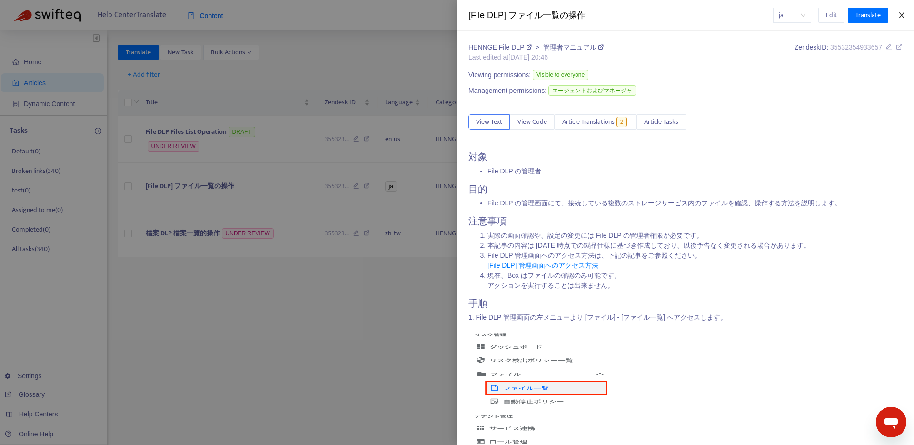
click at [904, 17] on icon "close" at bounding box center [902, 15] width 8 height 8
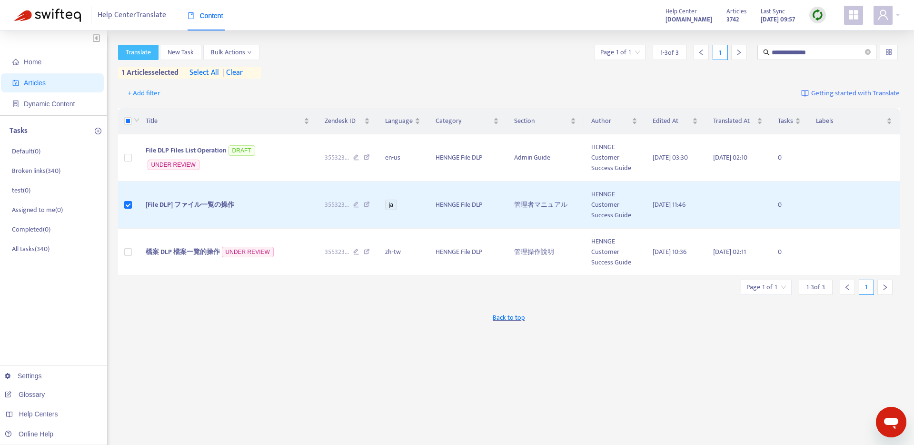
click at [132, 50] on span "Translate" at bounding box center [138, 52] width 25 height 10
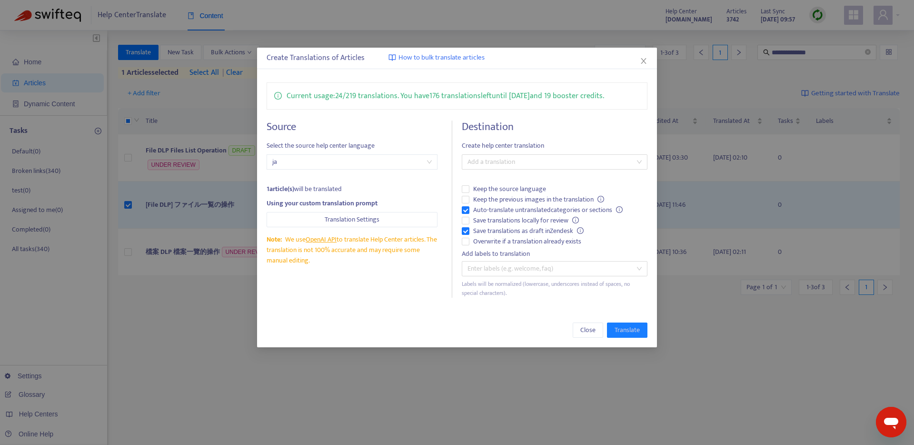
click at [482, 170] on div "Destination Create help center translation Add a translation Keep the source la…" at bounding box center [555, 208] width 186 height 177
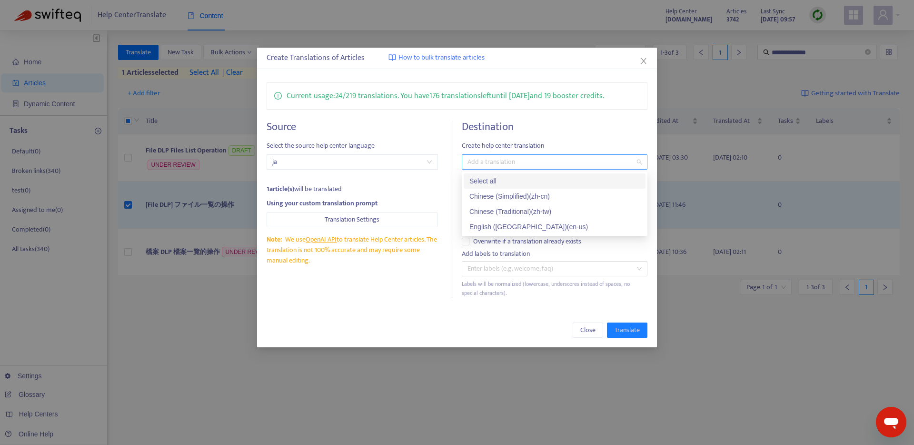
click at [480, 160] on div at bounding box center [549, 161] width 171 height 11
click at [488, 231] on div "English ([GEOGRAPHIC_DATA]) ( en-us )" at bounding box center [554, 226] width 170 height 10
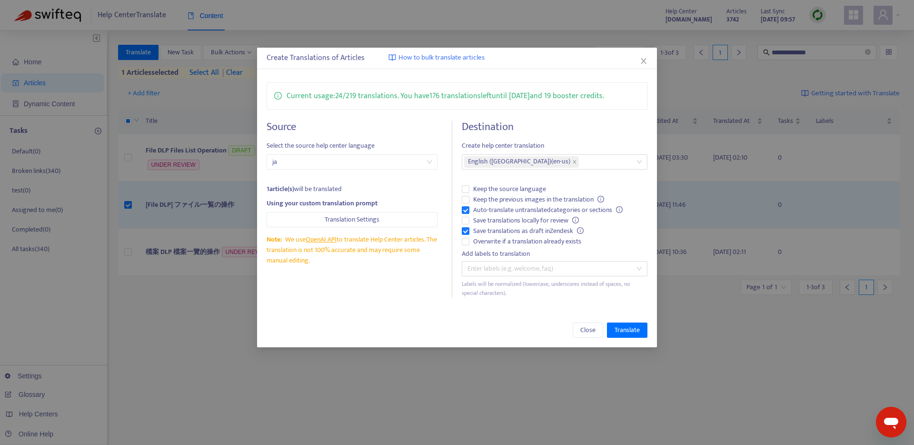
click at [376, 317] on div "Close Translate" at bounding box center [457, 330] width 400 height 34
click at [490, 220] on span "Save translations locally for review" at bounding box center [525, 220] width 113 height 10
click at [487, 197] on span "Keep the previous images in the translation" at bounding box center [538, 199] width 138 height 10
click at [622, 325] on span "Translate" at bounding box center [626, 330] width 25 height 10
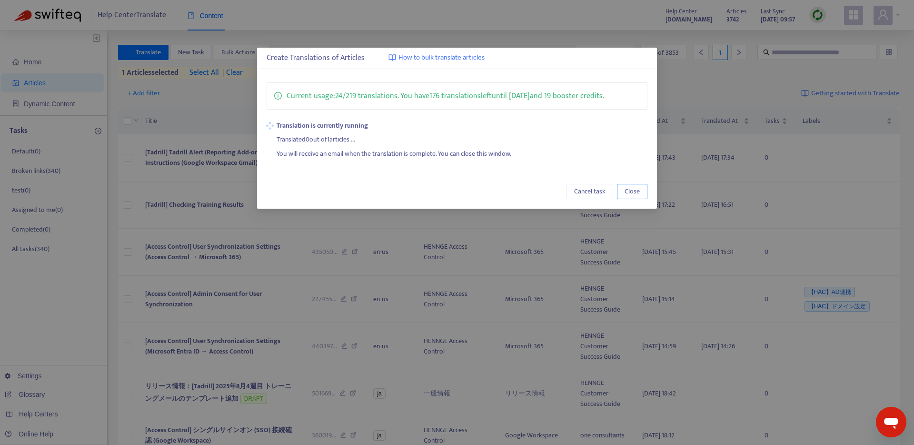
click at [636, 192] on span "Close" at bounding box center [631, 191] width 15 height 10
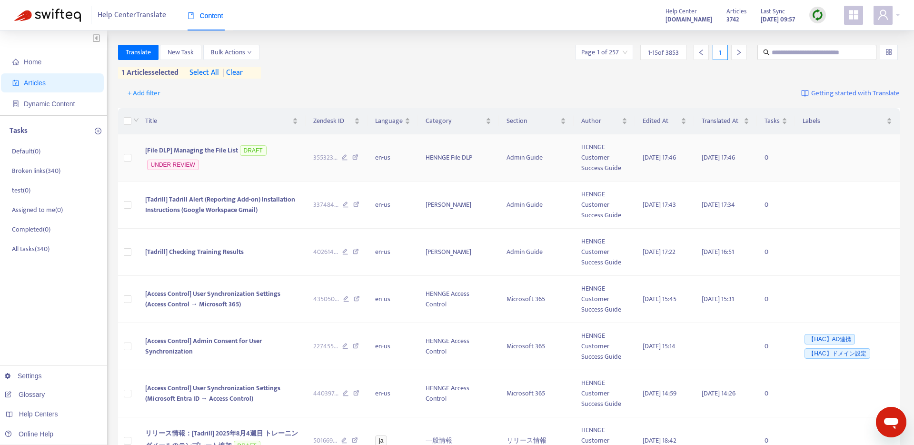
click at [193, 152] on span "[File DLP] Managing the File List" at bounding box center [191, 150] width 93 height 11
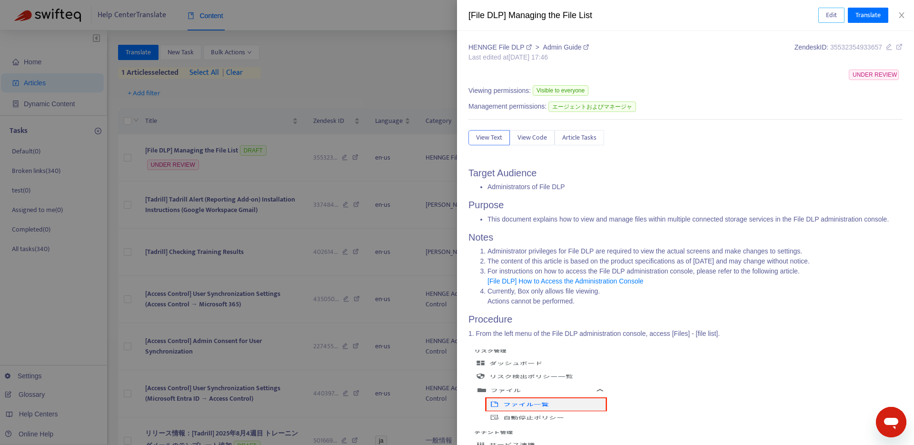
click at [840, 15] on button "Edit" at bounding box center [831, 15] width 26 height 15
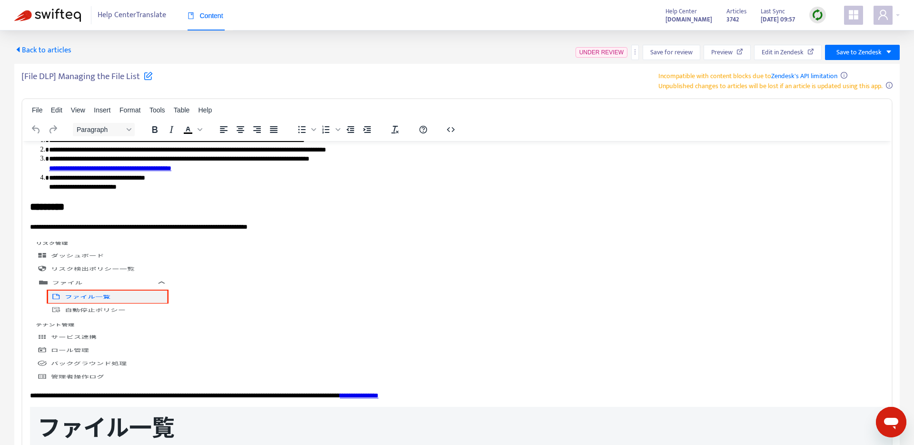
scroll to position [117, 0]
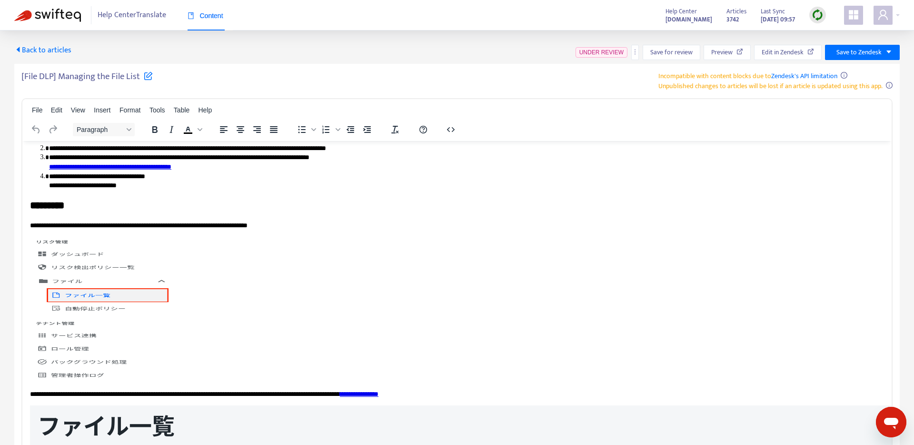
click at [134, 313] on img "Rich Text Area. Press ALT-0 for help." at bounding box center [100, 307] width 141 height 143
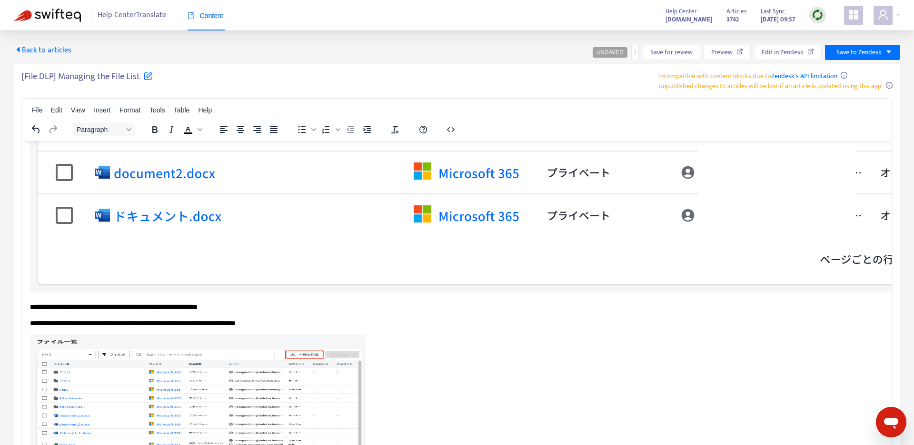
scroll to position [687, 0]
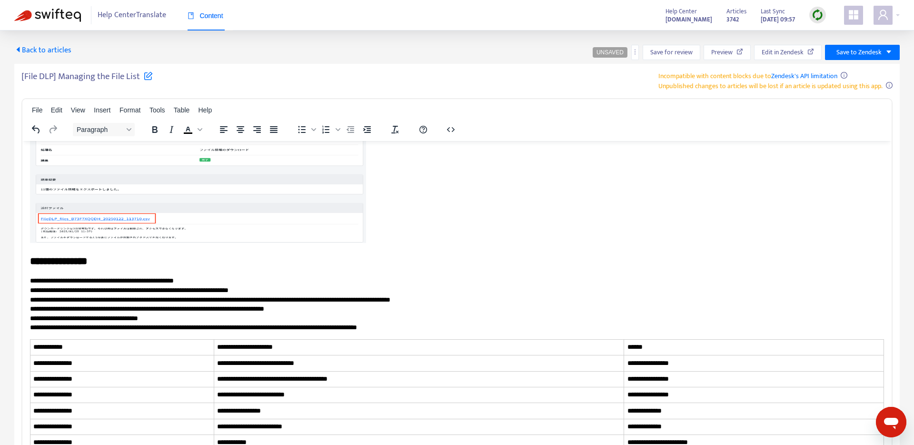
scroll to position [1005, 0]
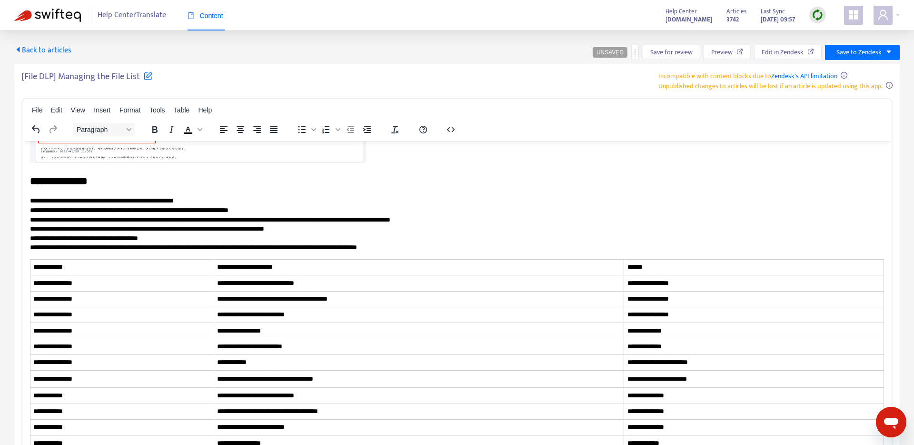
scroll to position [975, 0]
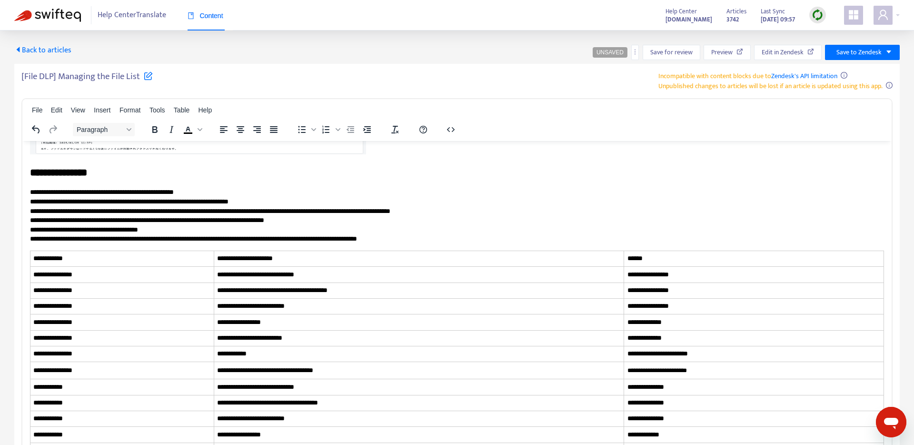
drag, startPoint x: 60, startPoint y: 268, endPoint x: 92, endPoint y: 267, distance: 31.9
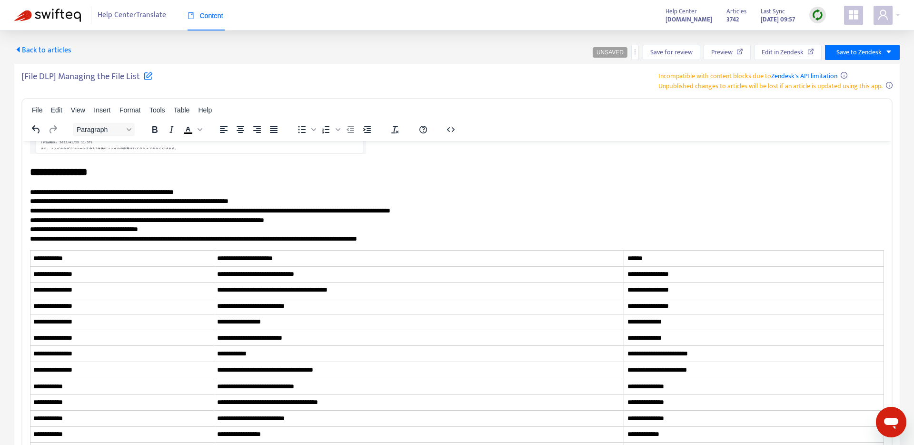
scroll to position [1337, 0]
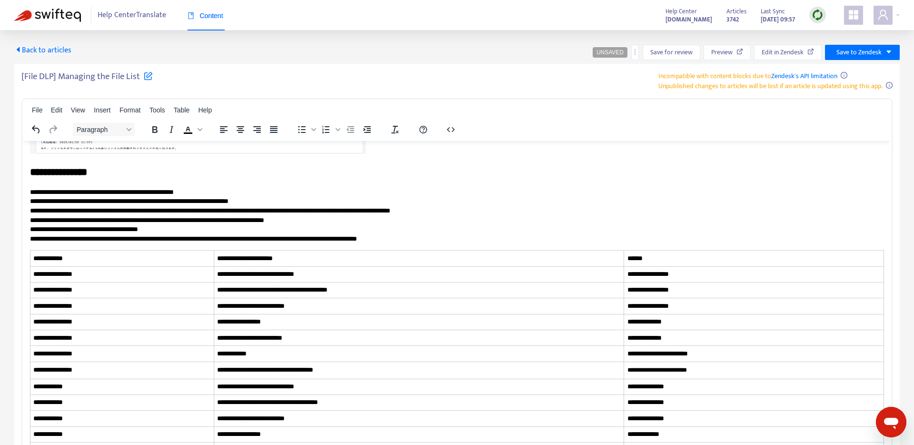
drag, startPoint x: 99, startPoint y: 228, endPoint x: 132, endPoint y: 227, distance: 32.9
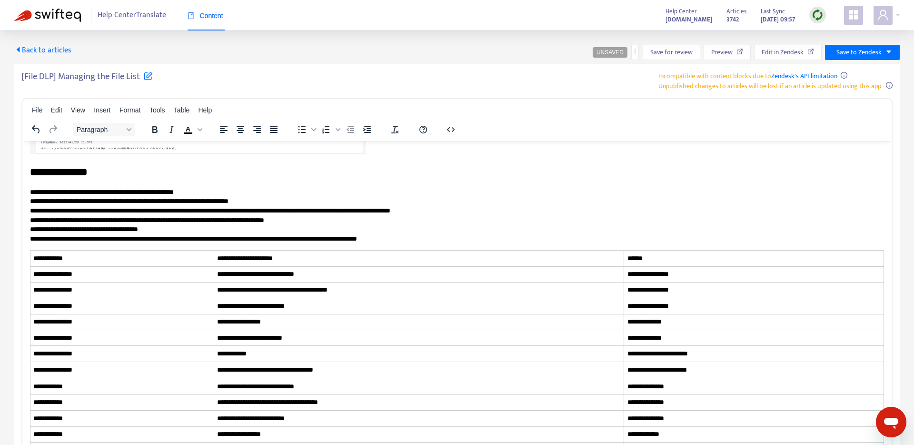
click at [258, 153] on img "Rich Text Area. Press ALT-0 for help." at bounding box center [198, 81] width 336 height 143
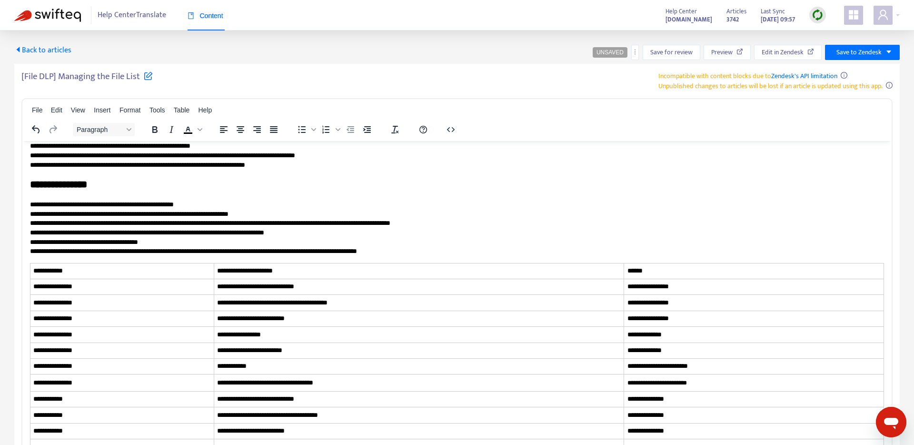
scroll to position [0, 0]
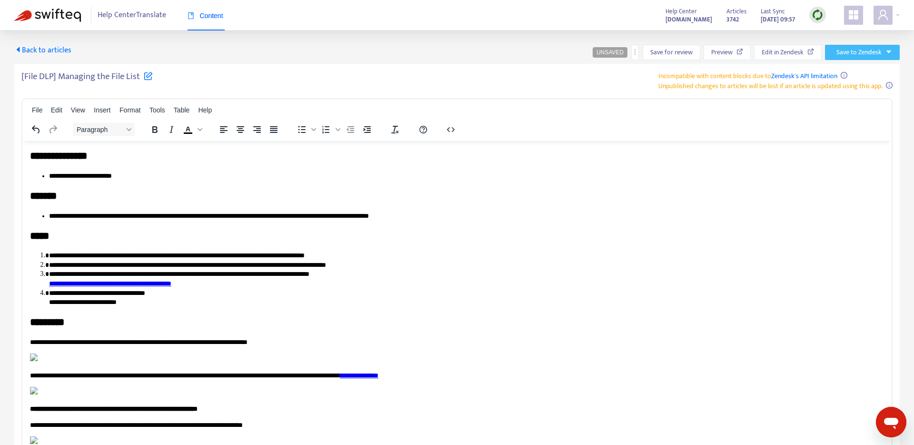
click at [853, 48] on span "Save to Zendesk" at bounding box center [858, 52] width 45 height 10
click at [848, 66] on span "Publish" at bounding box center [851, 71] width 36 height 10
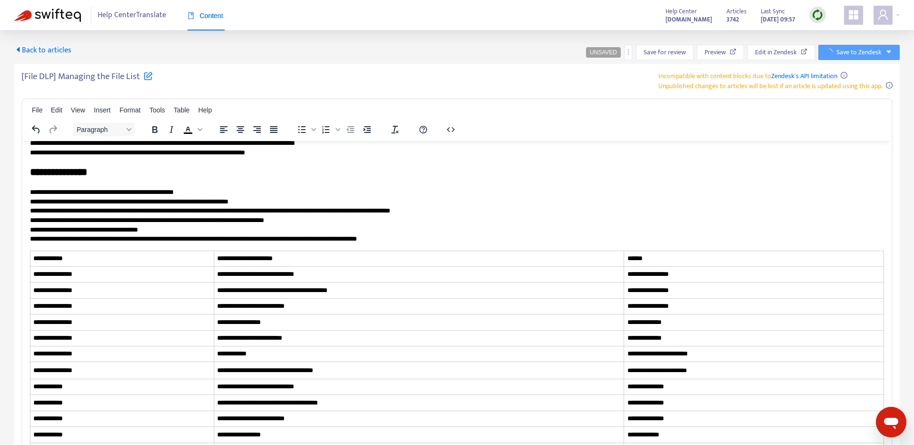
scroll to position [830, 0]
click at [715, 52] on span "Preview" at bounding box center [714, 52] width 21 height 10
click at [724, 52] on span "Preview" at bounding box center [725, 52] width 21 height 10
click at [728, 51] on span "Preview" at bounding box center [725, 52] width 21 height 10
